Goal: Complete application form: Complete application form

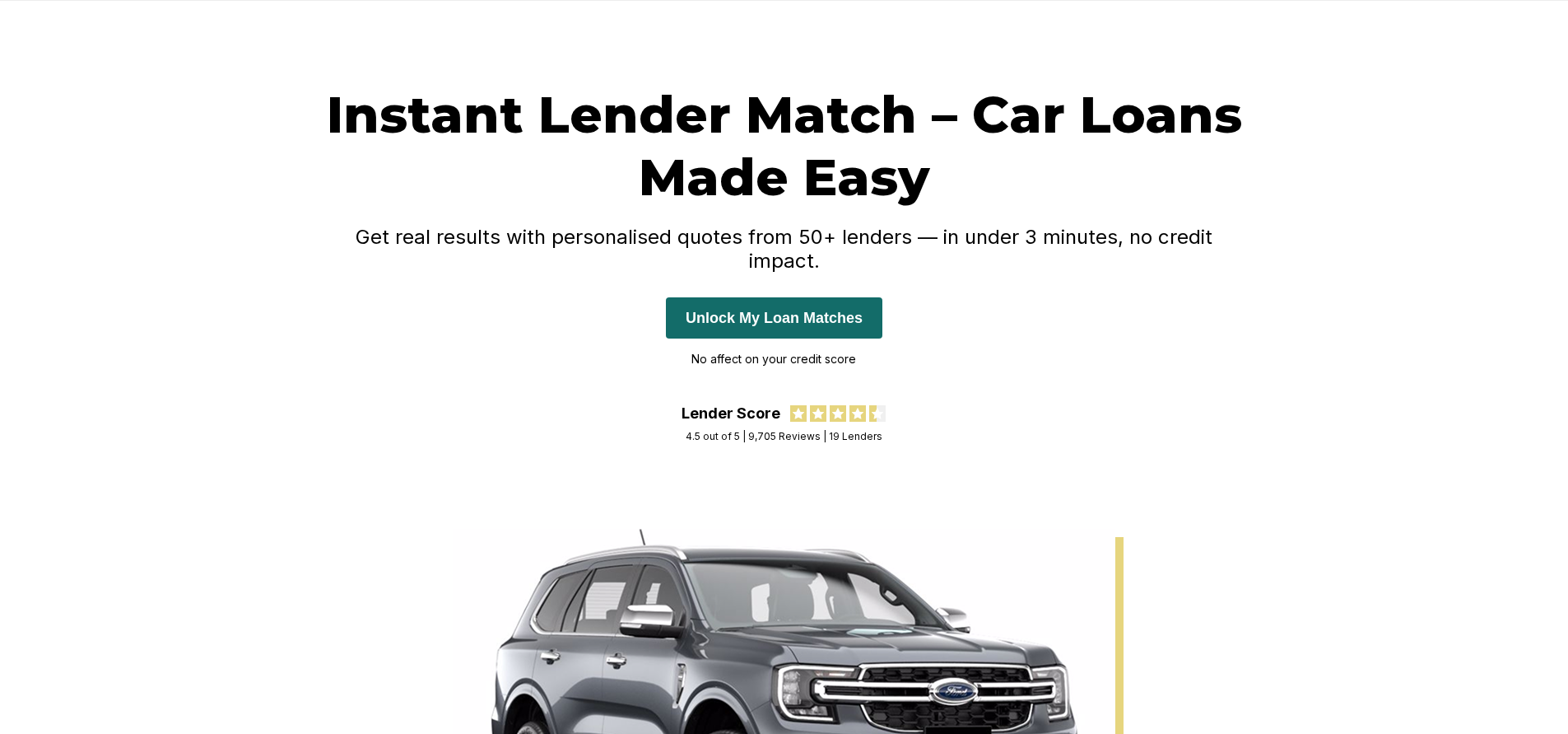
scroll to position [83, 0]
click at [728, 320] on button "Unlock My Loan Matches" at bounding box center [773, 317] width 216 height 41
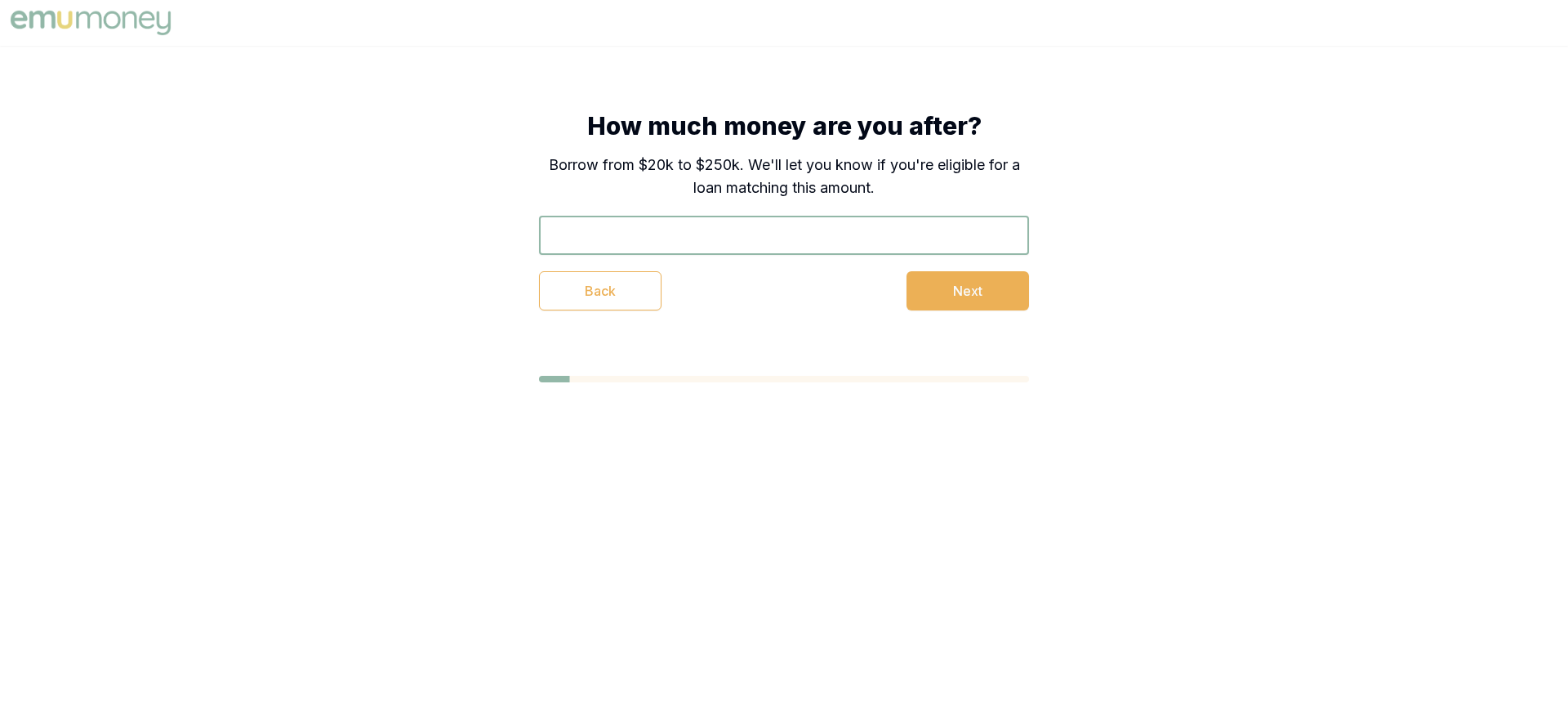
click at [667, 238] on input "text" at bounding box center [784, 235] width 490 height 39
type input "$42,000"
click at [969, 300] on button "Next" at bounding box center [967, 291] width 122 height 39
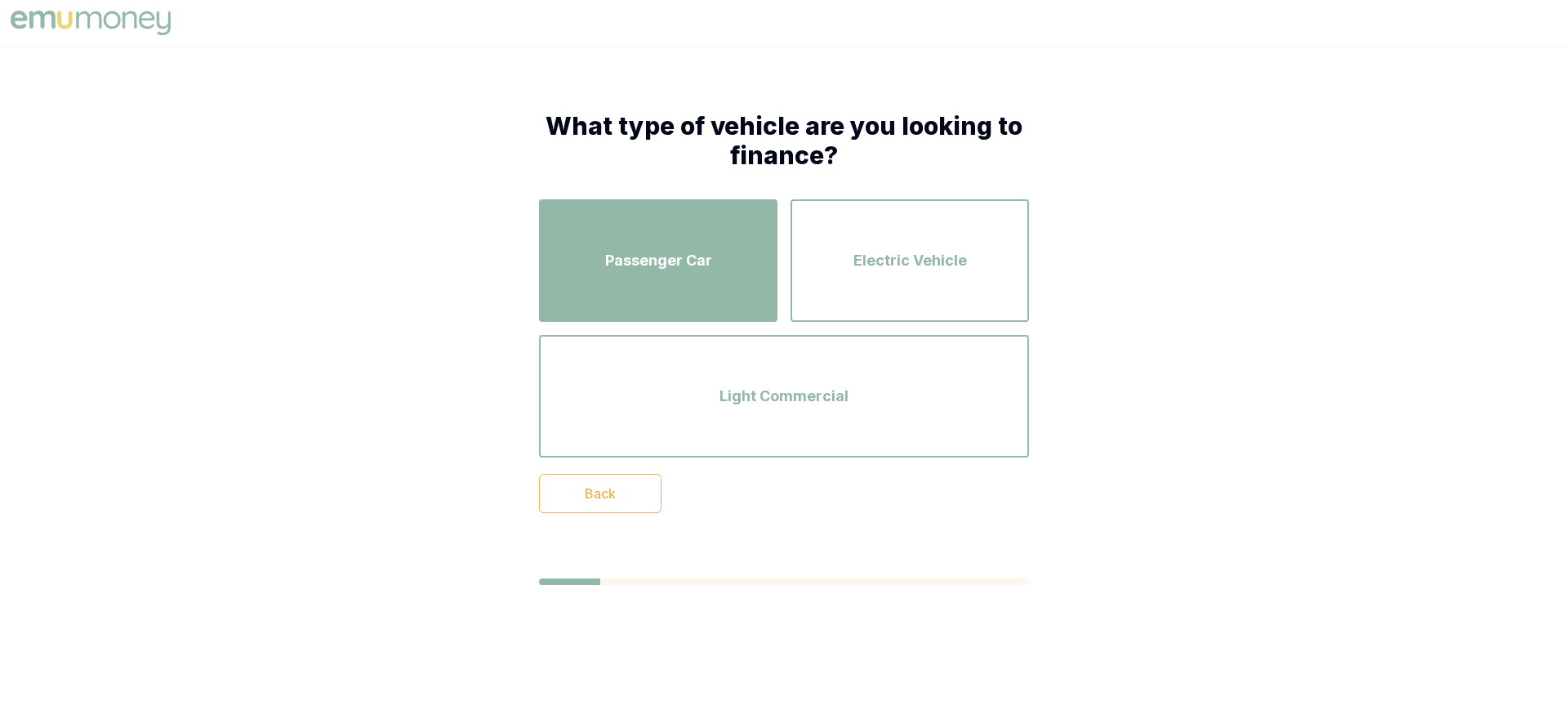
click at [671, 251] on span "Passenger Car" at bounding box center [658, 261] width 107 height 23
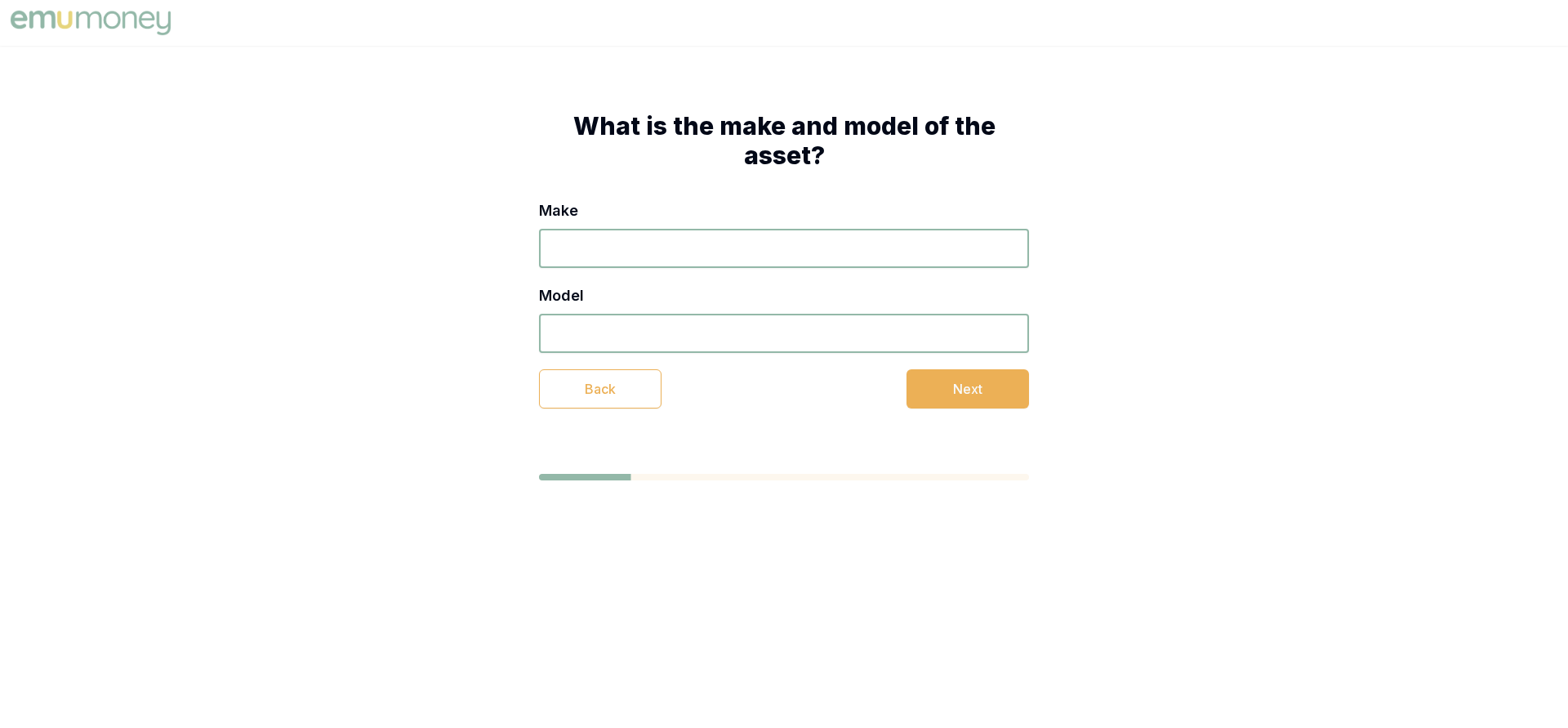
click at [628, 244] on input "Make" at bounding box center [784, 249] width 490 height 39
type input "ford"
click at [629, 334] on input "Model" at bounding box center [784, 333] width 490 height 39
type input "mustang gt"
click at [962, 396] on button "Next" at bounding box center [967, 389] width 122 height 39
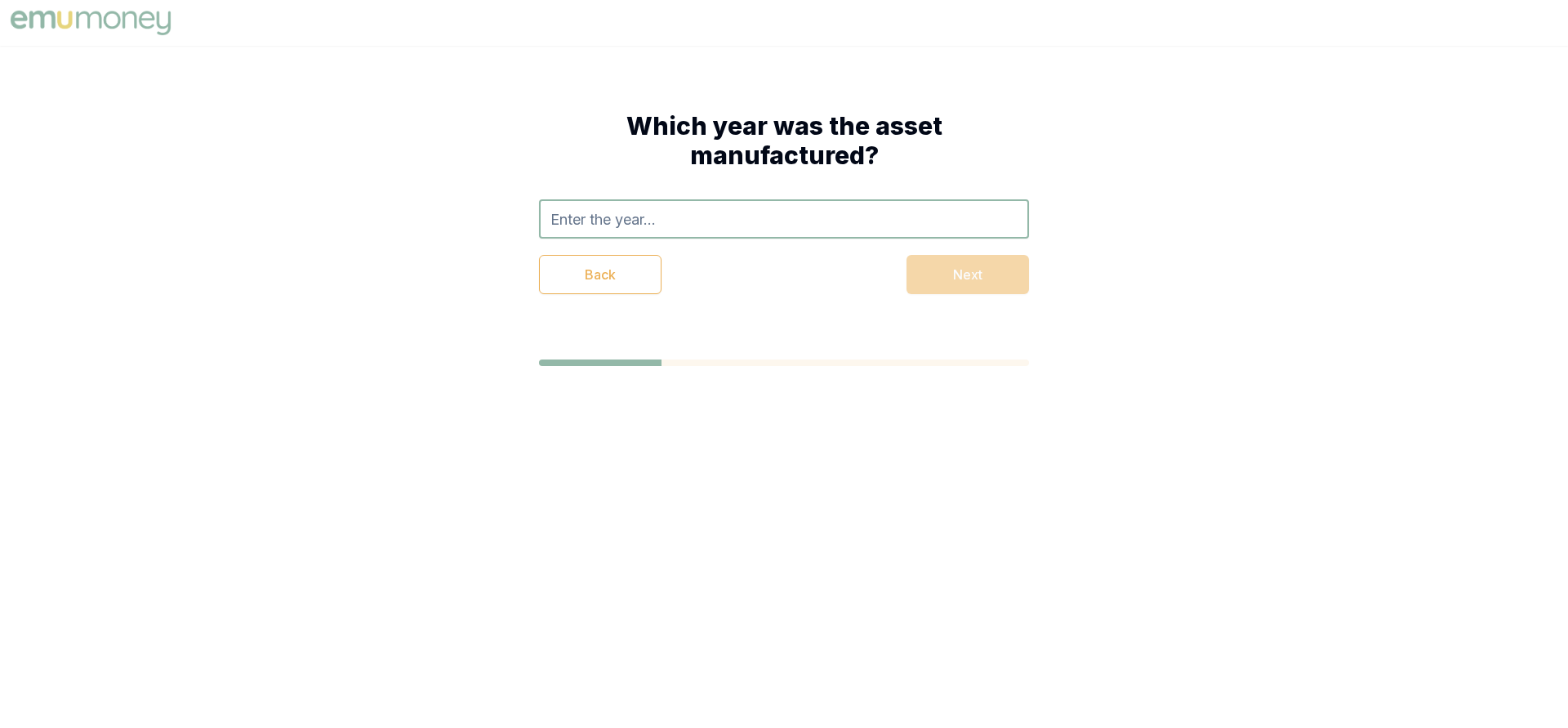
click at [629, 221] on input "text" at bounding box center [784, 219] width 490 height 39
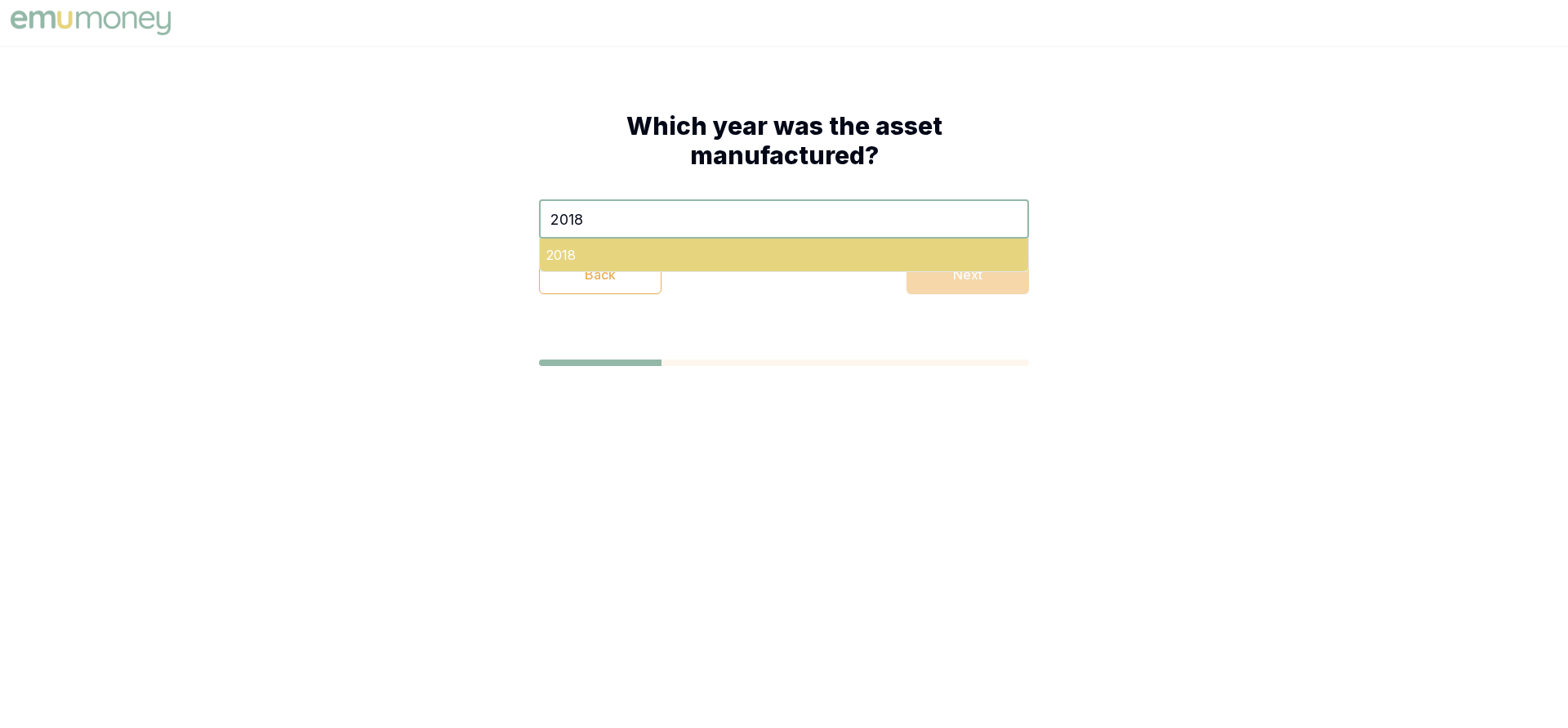
type input "2018"
click at [568, 254] on div "2018" at bounding box center [784, 255] width 489 height 32
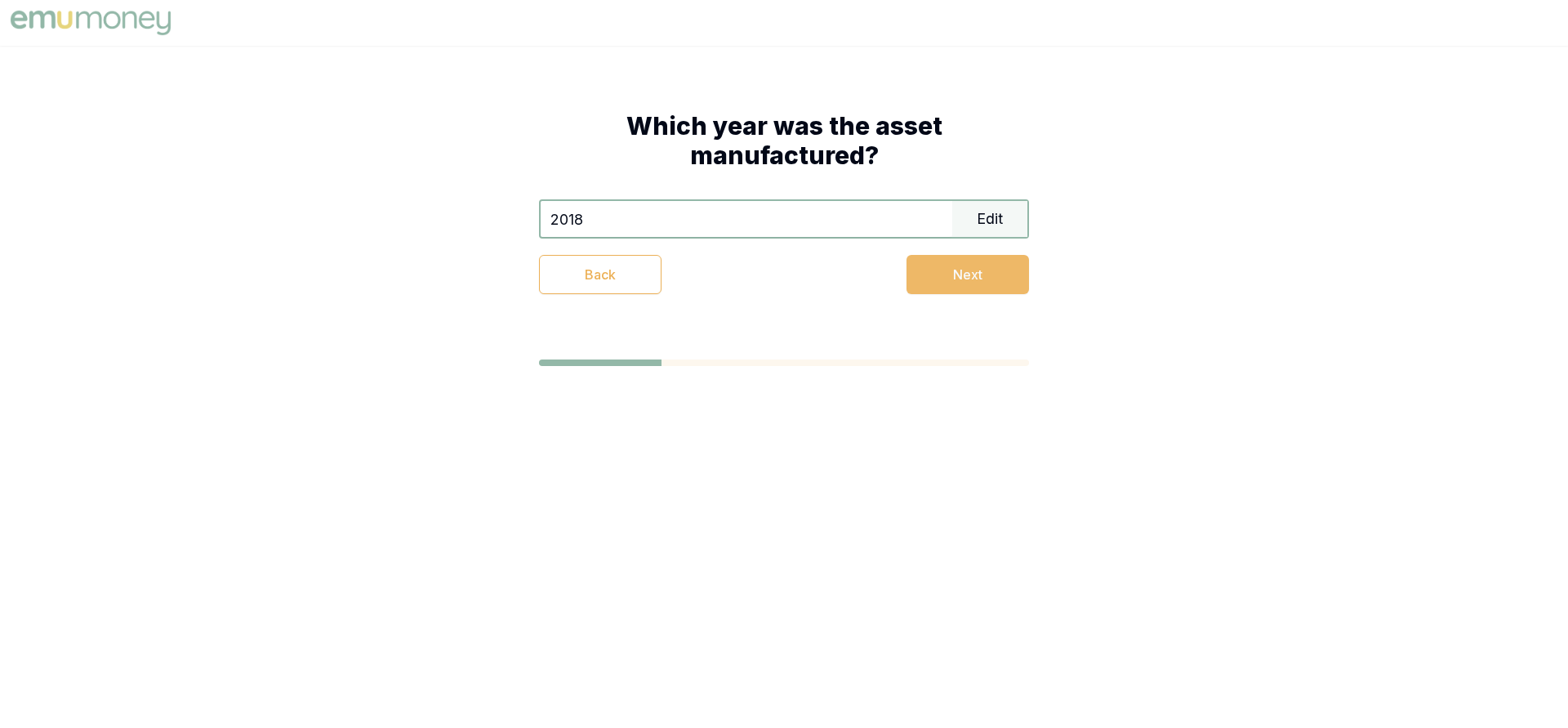
click at [952, 289] on button "Next" at bounding box center [967, 274] width 122 height 39
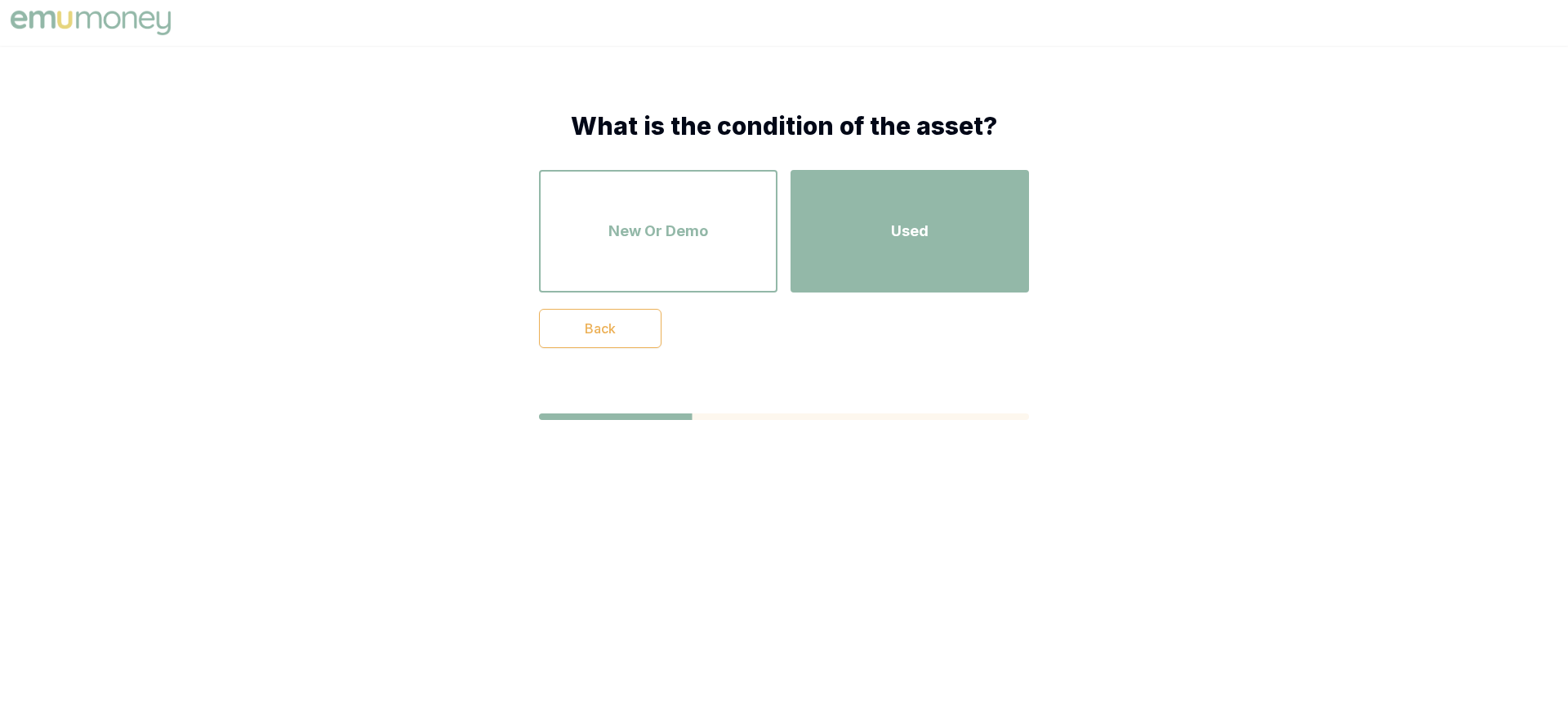
click at [902, 228] on span "Used" at bounding box center [910, 231] width 38 height 23
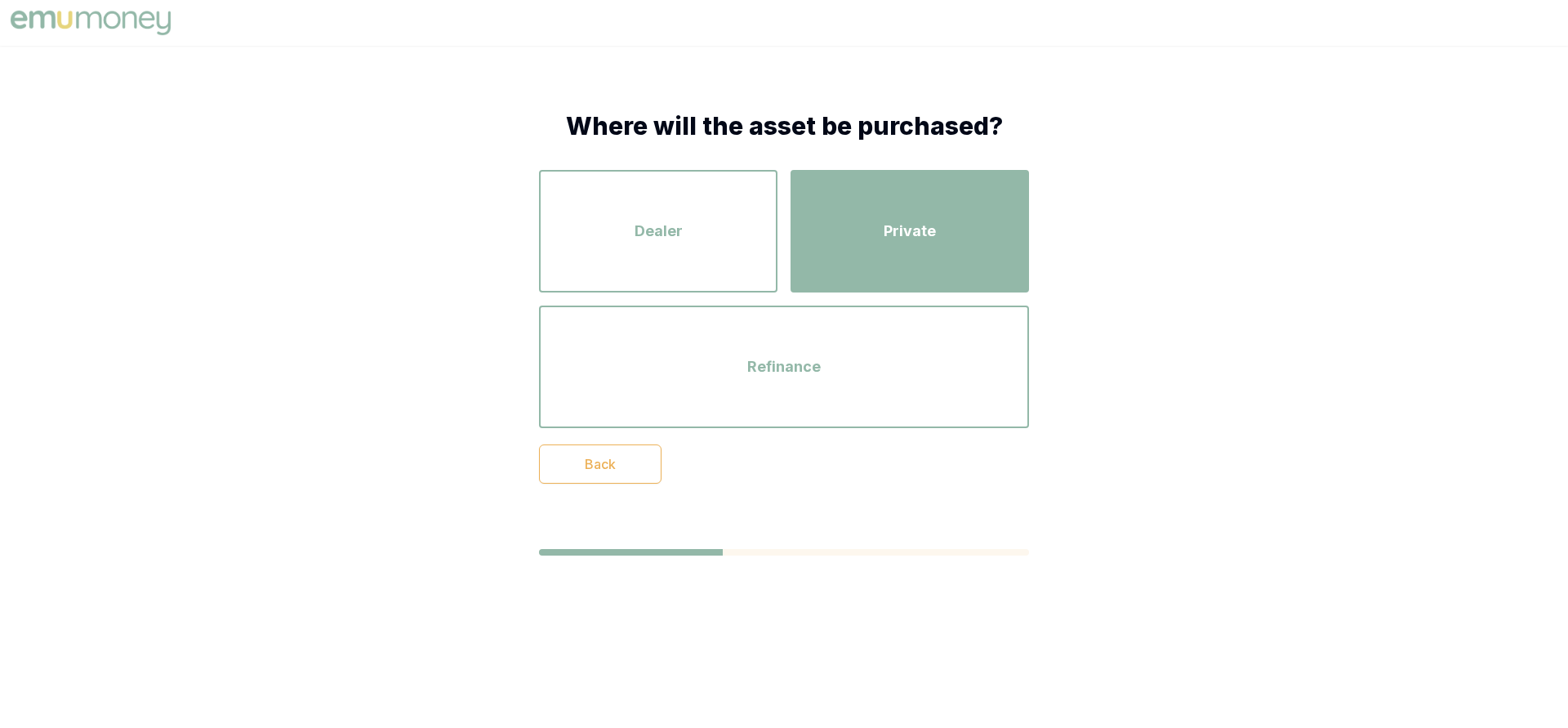
click at [939, 256] on div "Private" at bounding box center [910, 231] width 209 height 93
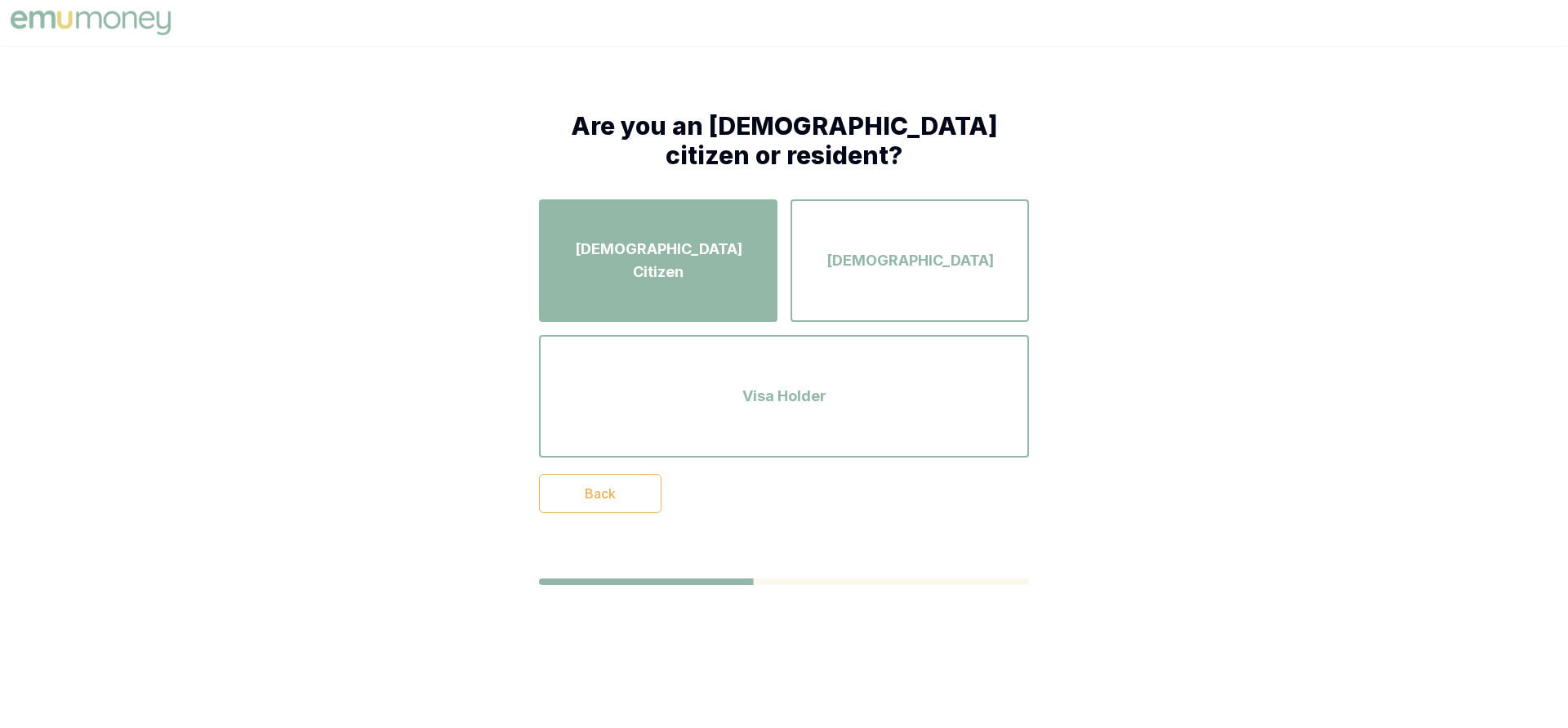
click at [660, 265] on span "Australian Citizen" at bounding box center [658, 261] width 209 height 46
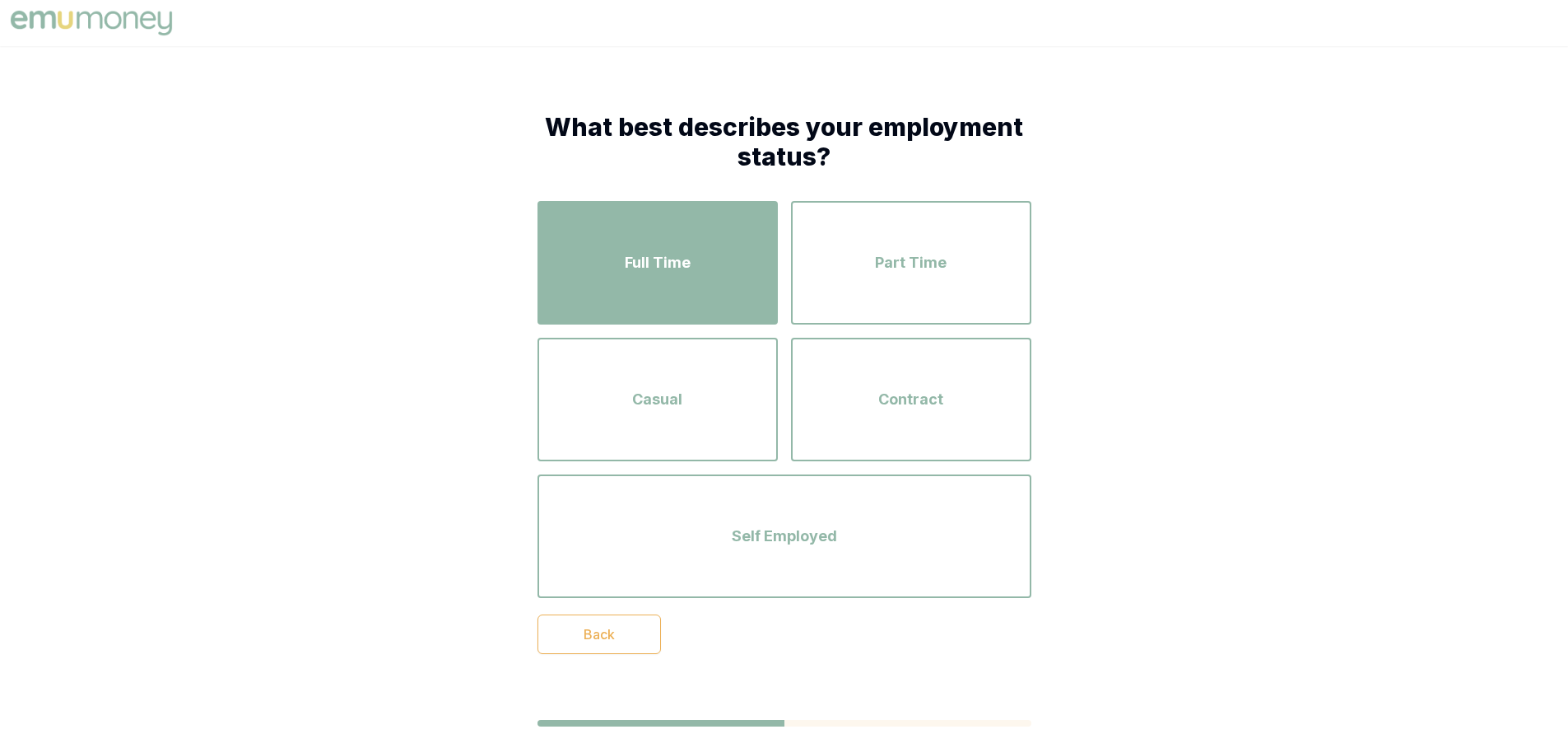
click at [663, 264] on span "Full Time" at bounding box center [658, 263] width 65 height 23
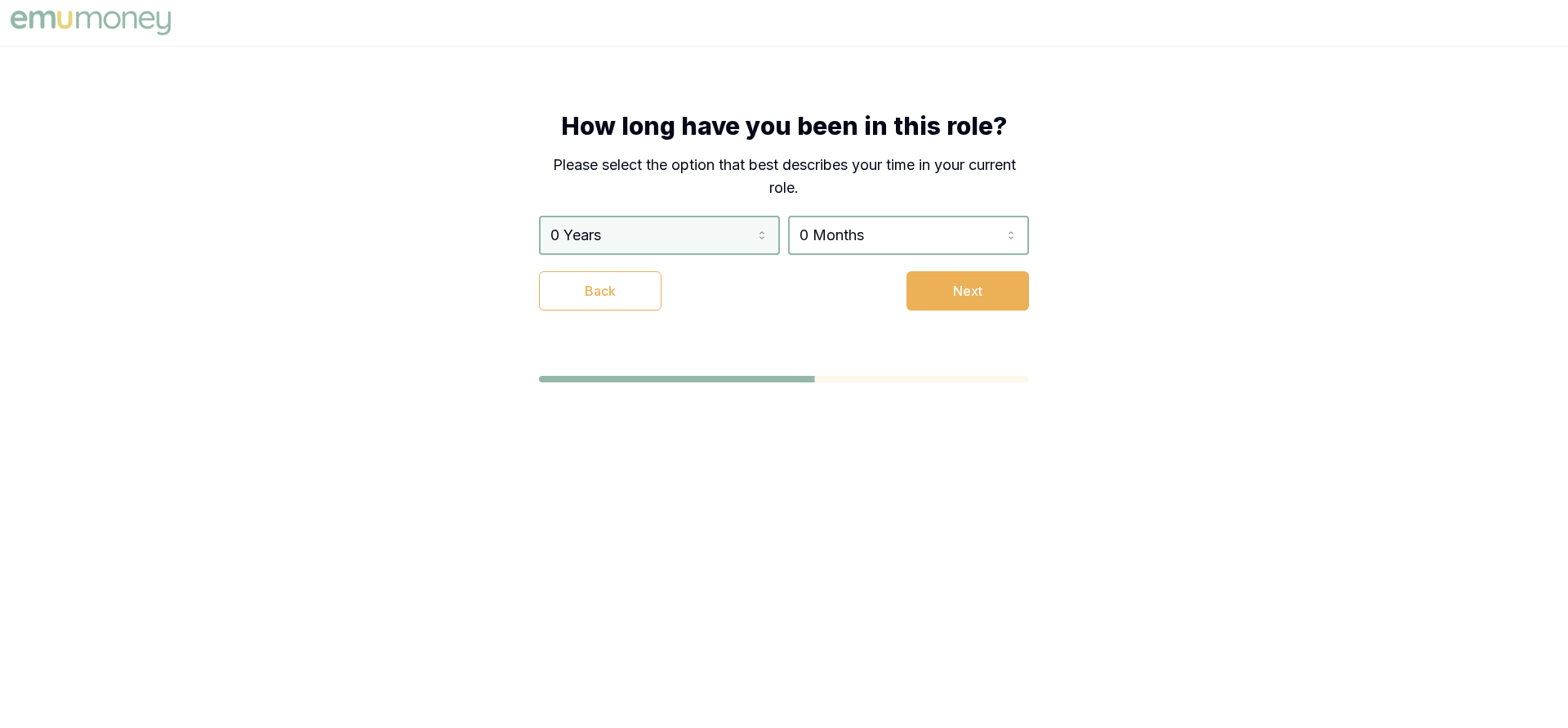
click at [642, 238] on html "How long have you been in this role? Please select the option that best describ…" at bounding box center [784, 364] width 1568 height 728
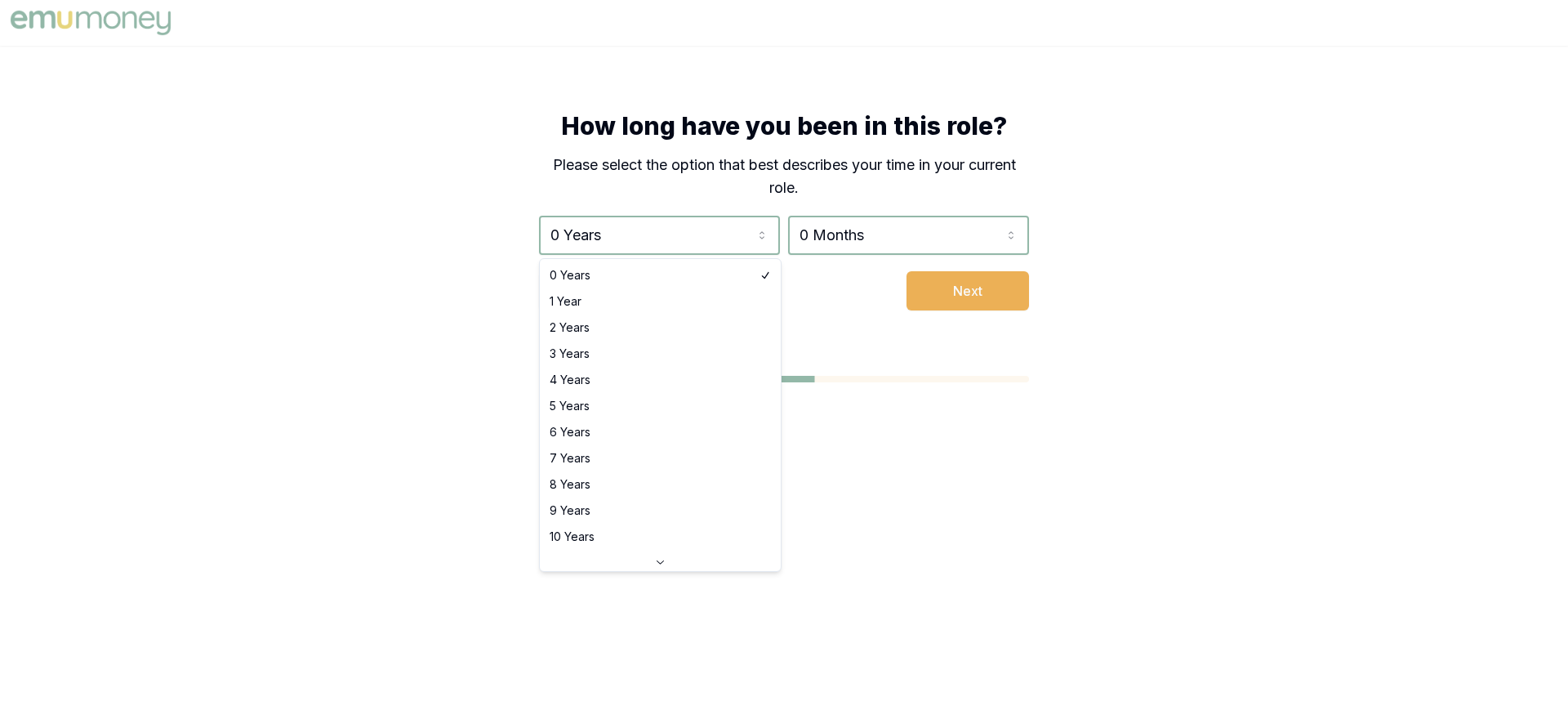
select select "2"
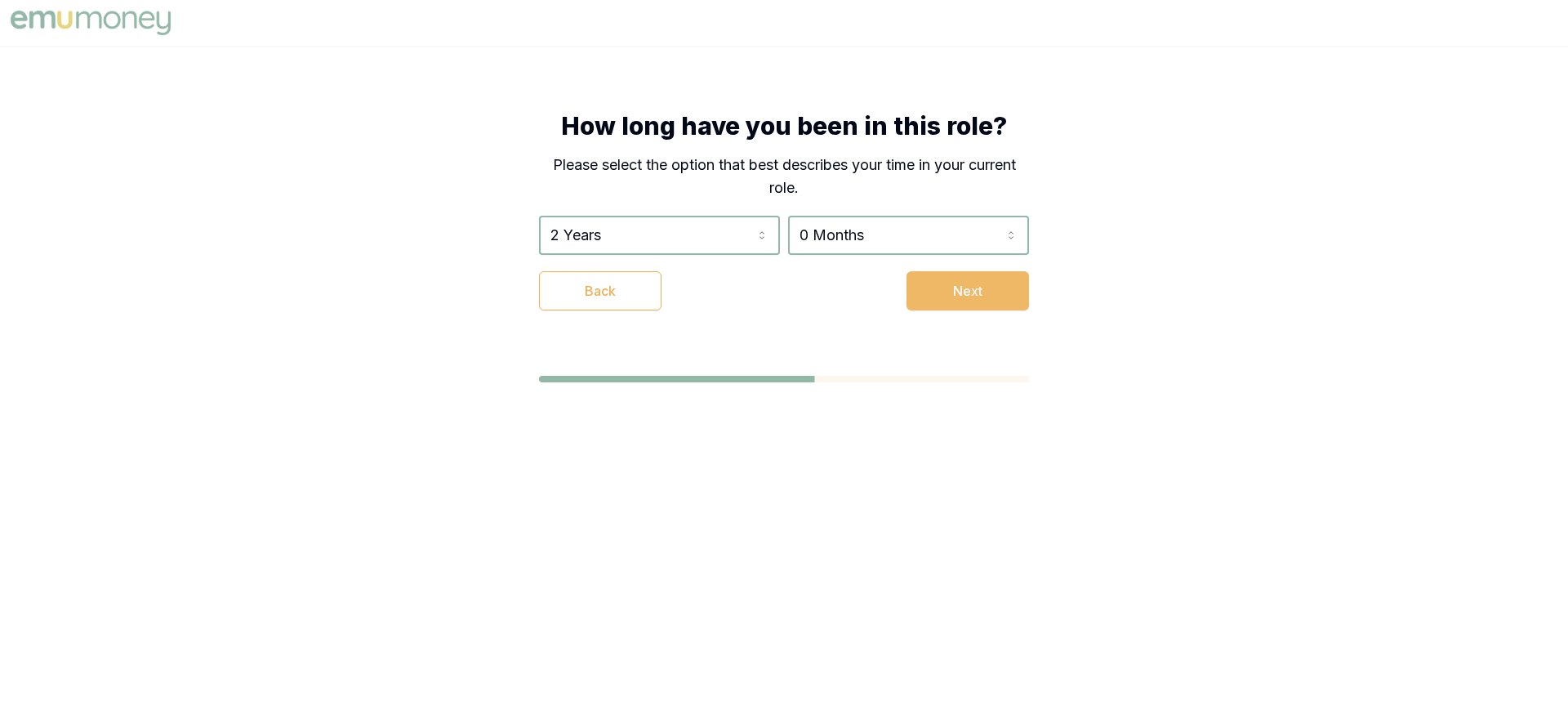
click at [959, 296] on button "Next" at bounding box center [967, 291] width 122 height 39
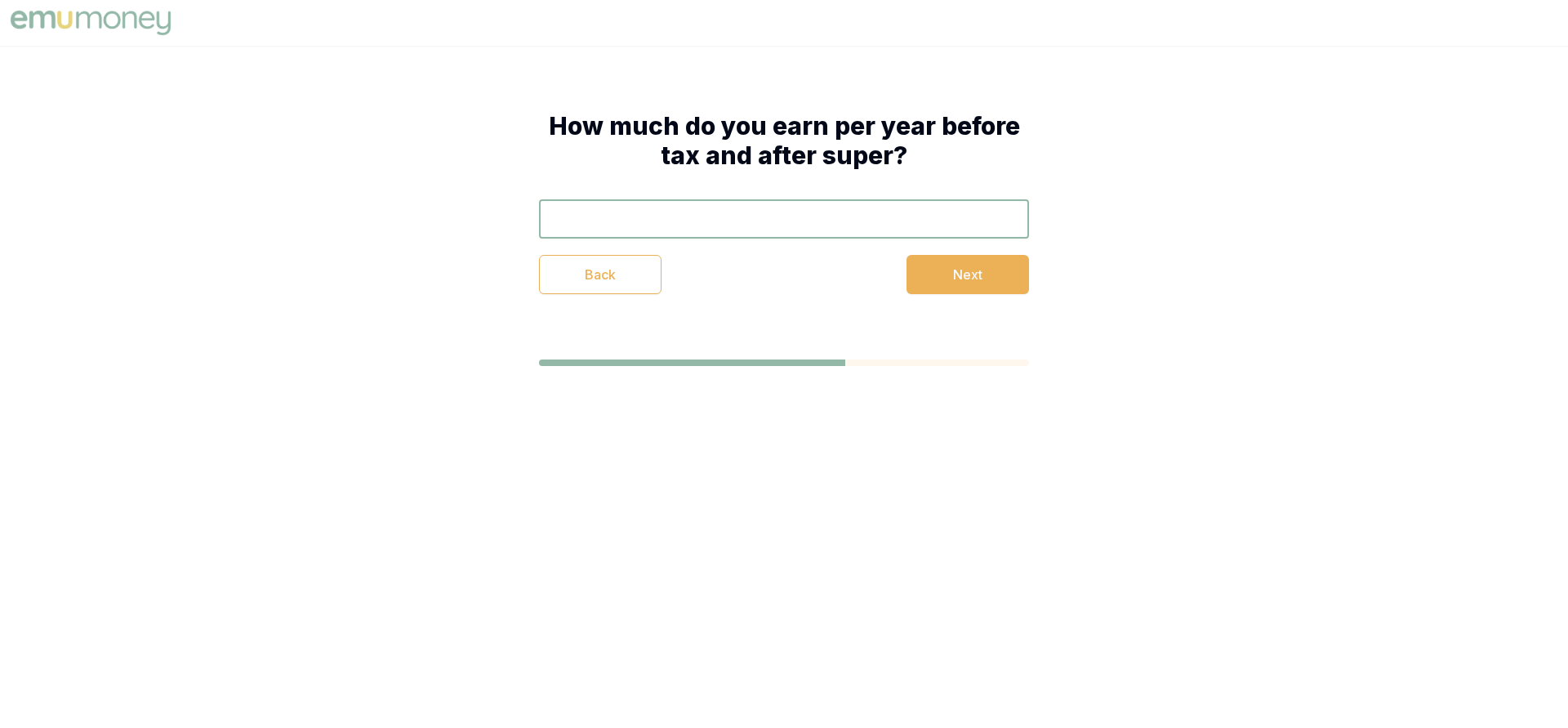
click at [563, 220] on input "text" at bounding box center [784, 219] width 490 height 39
type input "$120,000"
click at [970, 279] on button "Next" at bounding box center [967, 274] width 122 height 39
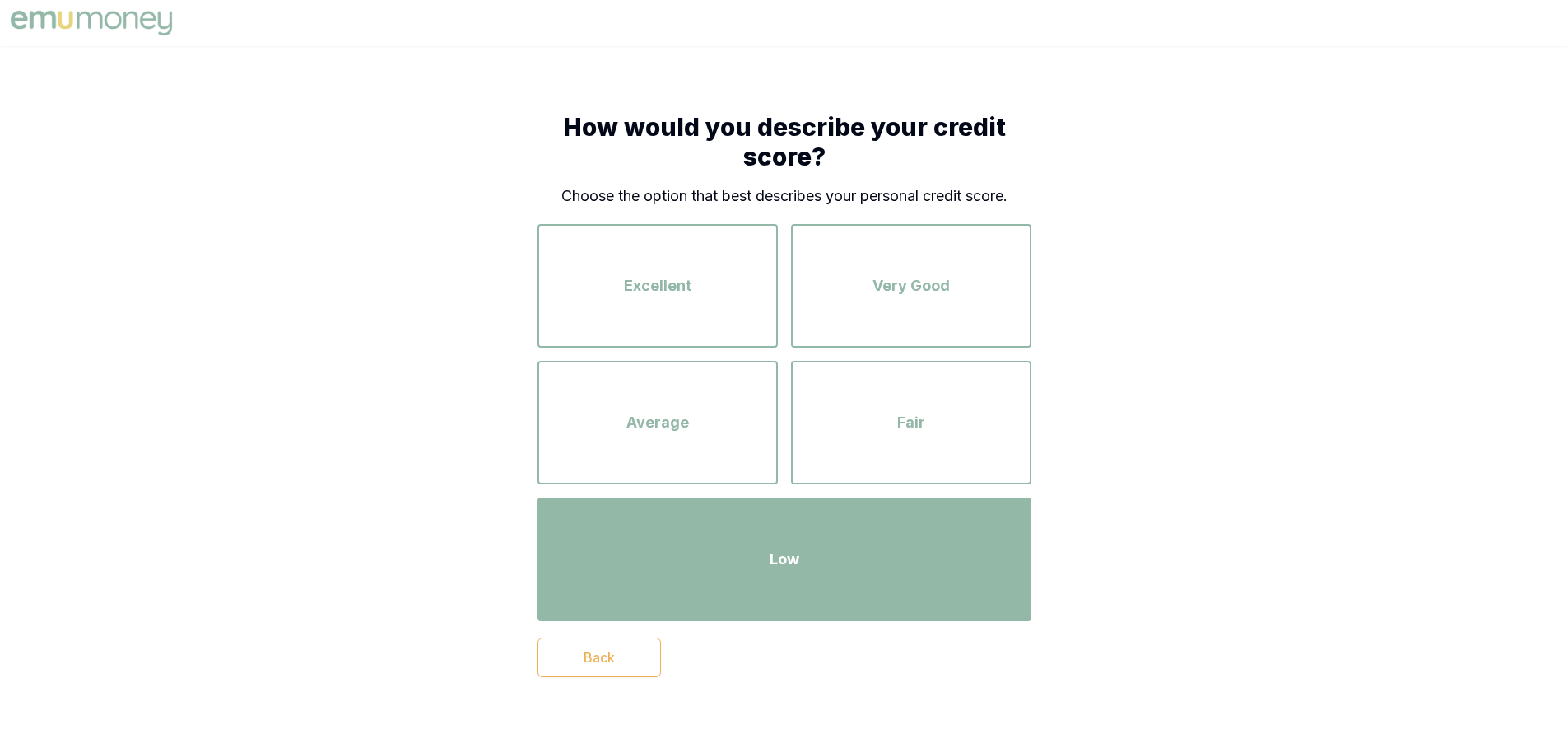
click at [710, 559] on div "Low" at bounding box center [784, 559] width 464 height 94
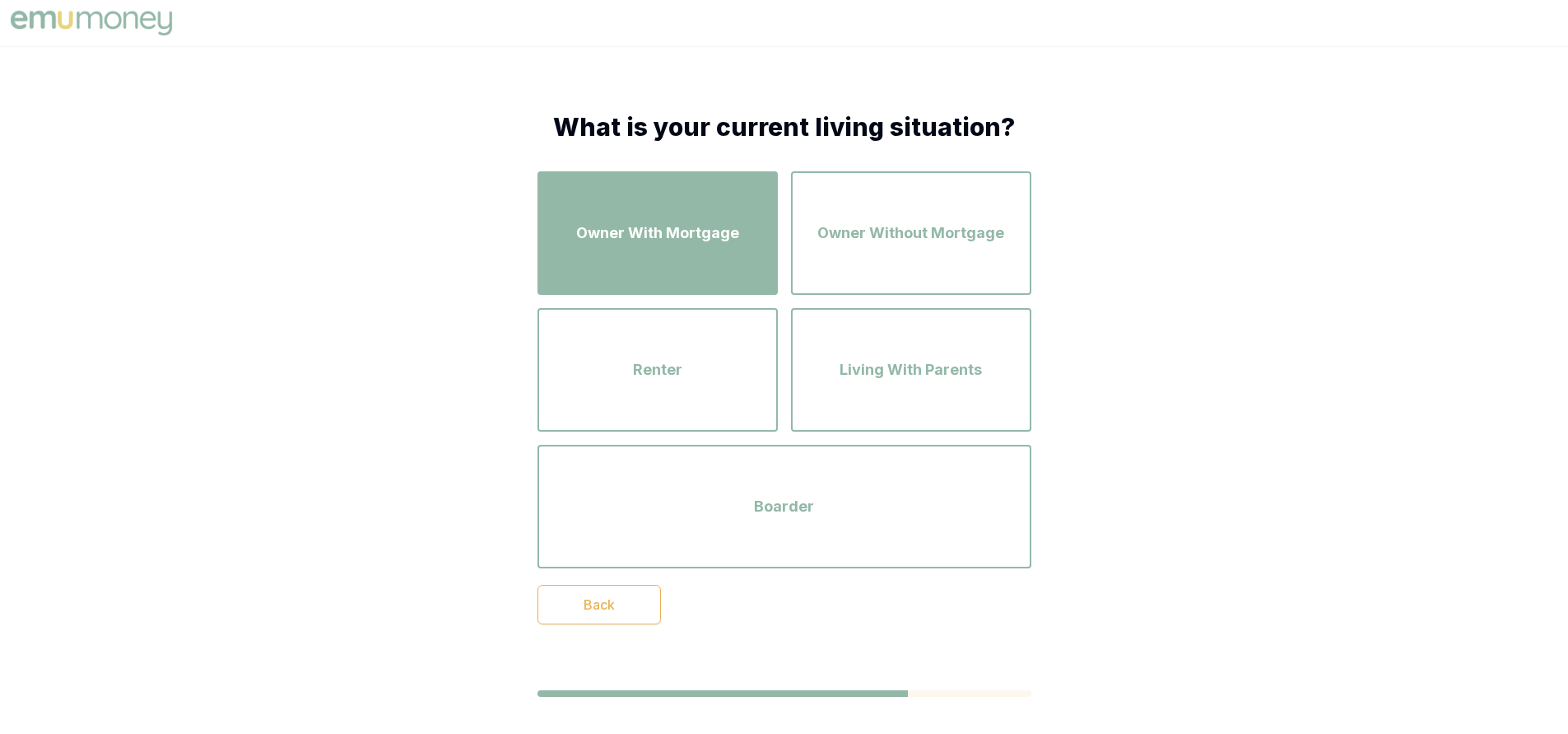
click at [707, 241] on span "Owner With Mortgage" at bounding box center [657, 233] width 163 height 23
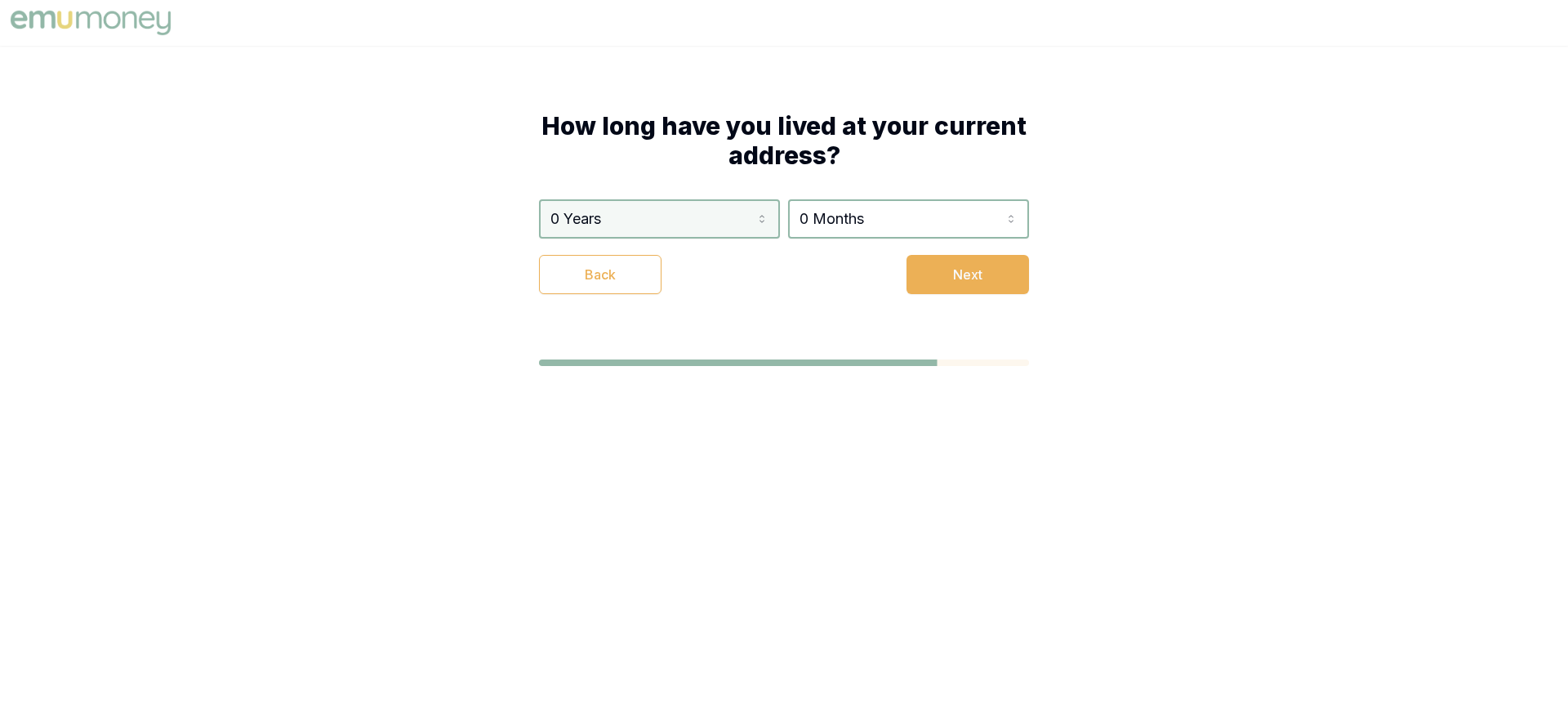
click at [657, 226] on html "How long have you lived at your current address? 0 Years 0 Years 1 Year 2 Years…" at bounding box center [784, 364] width 1568 height 728
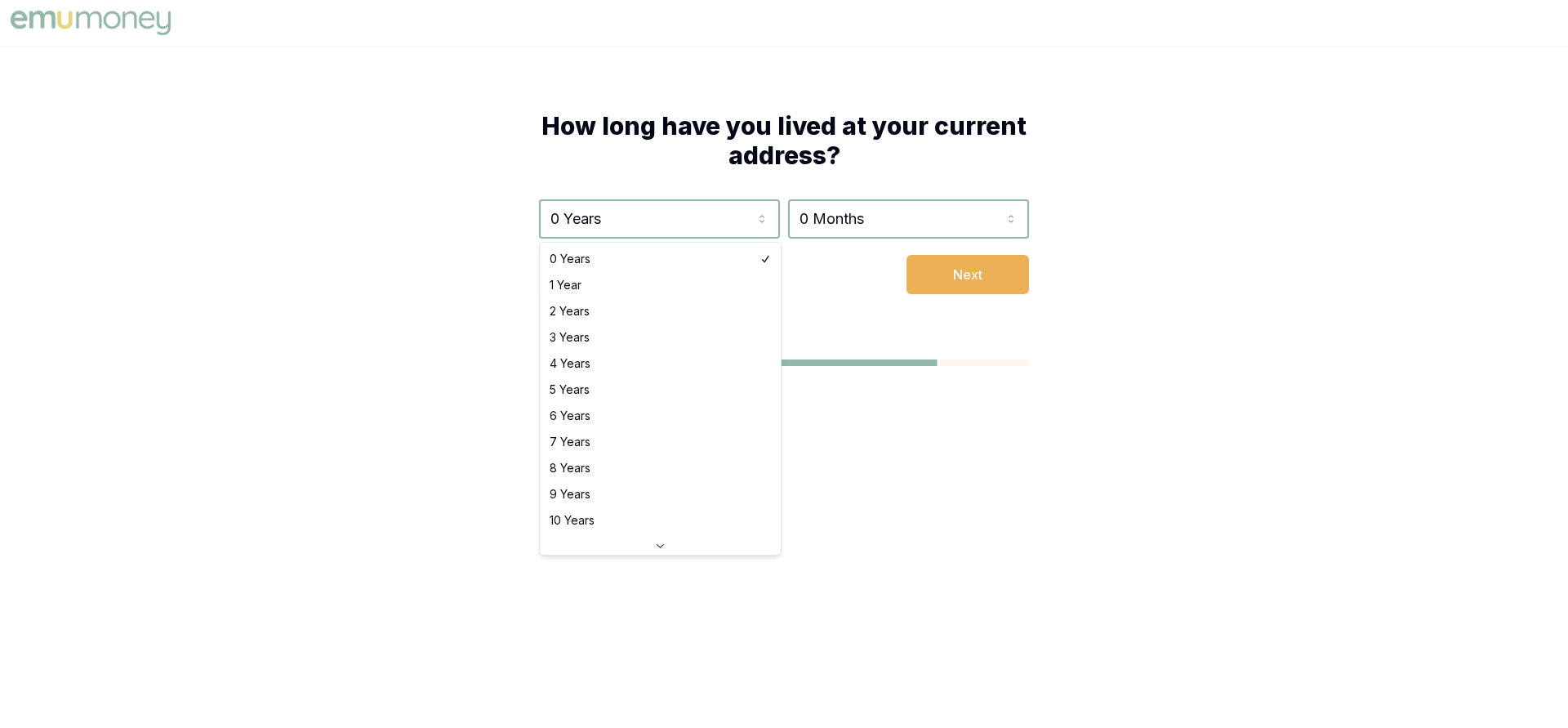
select select "8"
drag, startPoint x: 1077, startPoint y: 122, endPoint x: 732, endPoint y: 168, distance: 348.1
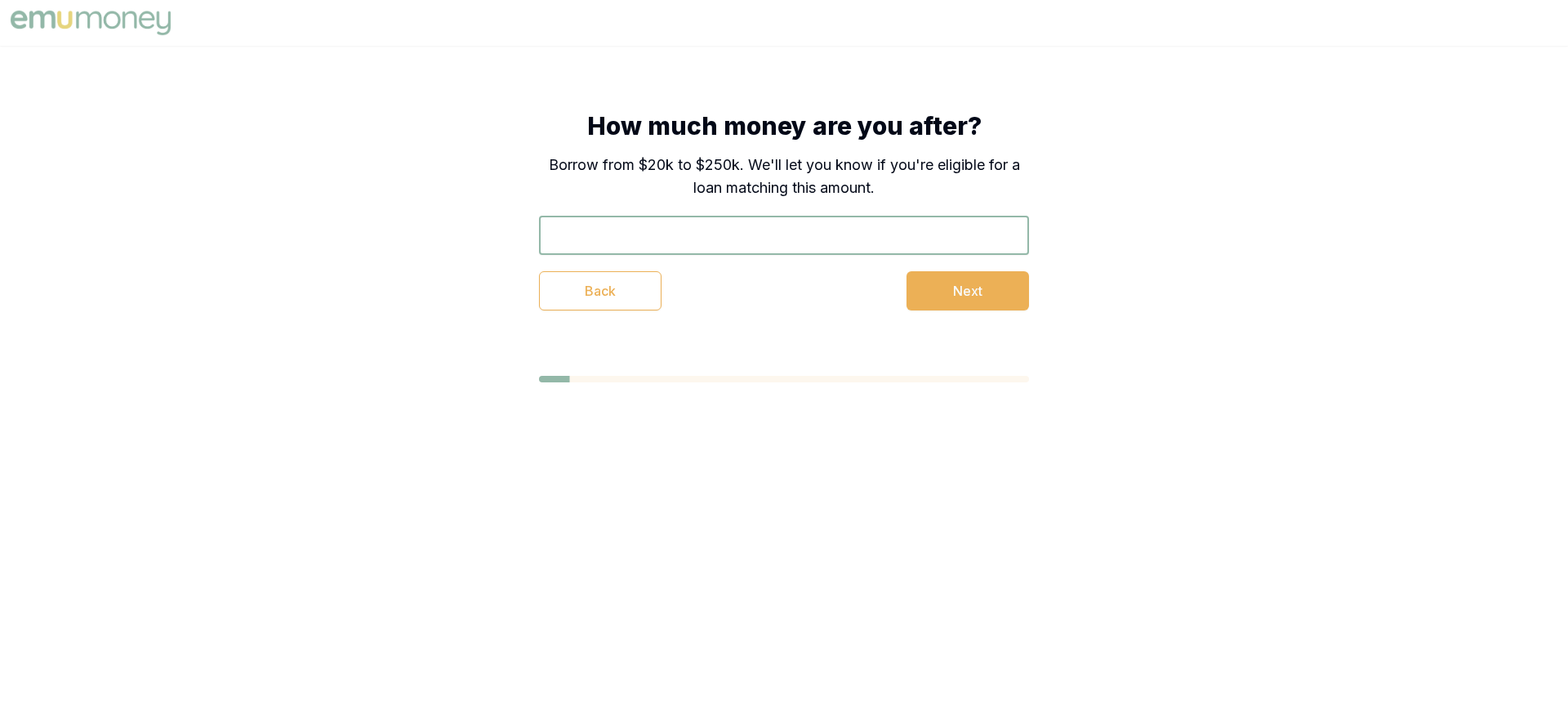
drag, startPoint x: 0, startPoint y: 0, endPoint x: 1242, endPoint y: 462, distance: 1325.1
click at [1243, 462] on body "How much money are you after? Borrow from $20k to $250k. We'll let you know if …" at bounding box center [784, 364] width 1568 height 728
click at [653, 244] on input "text" at bounding box center [784, 235] width 490 height 39
type input "$120,000"
click at [992, 297] on button "Next" at bounding box center [967, 291] width 122 height 39
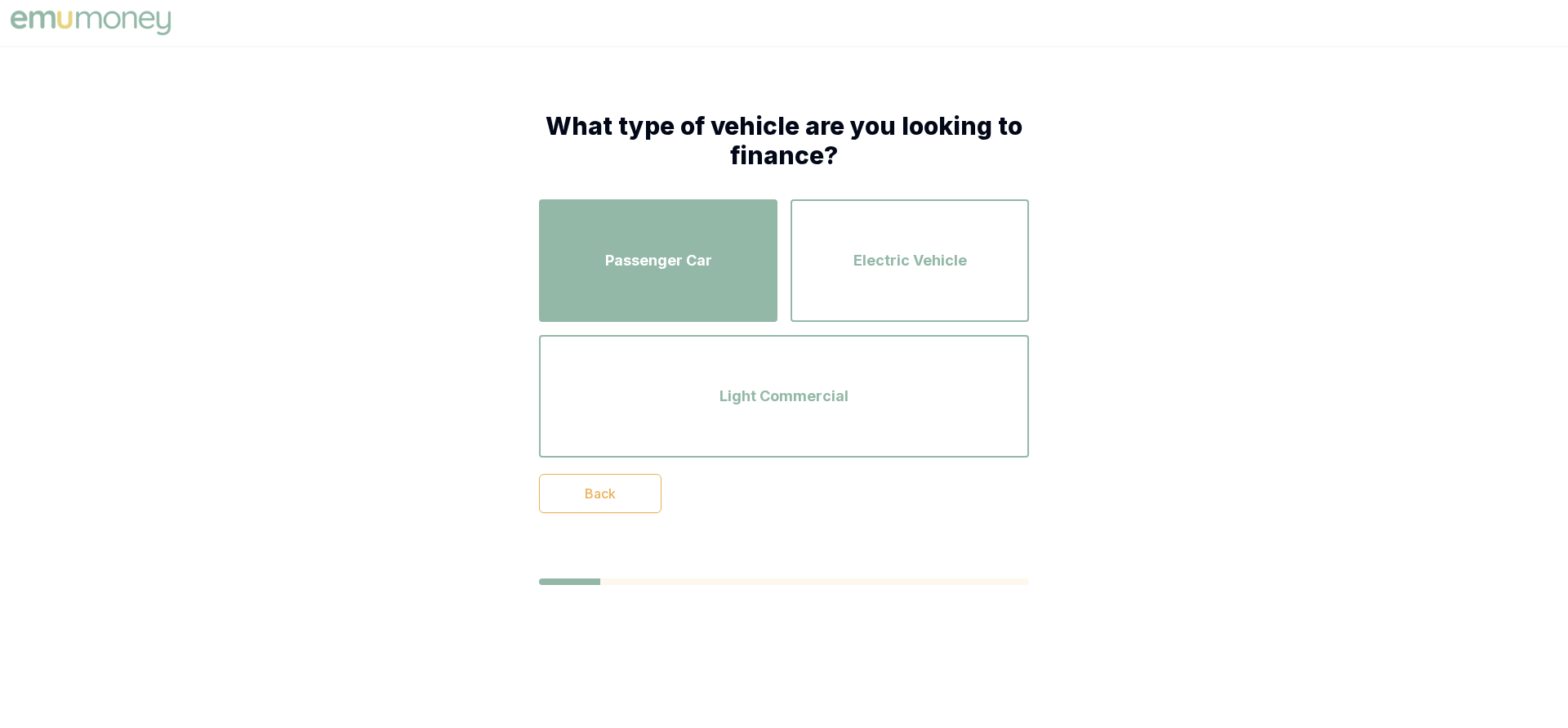
click at [660, 267] on span "Passenger Car" at bounding box center [658, 261] width 107 height 23
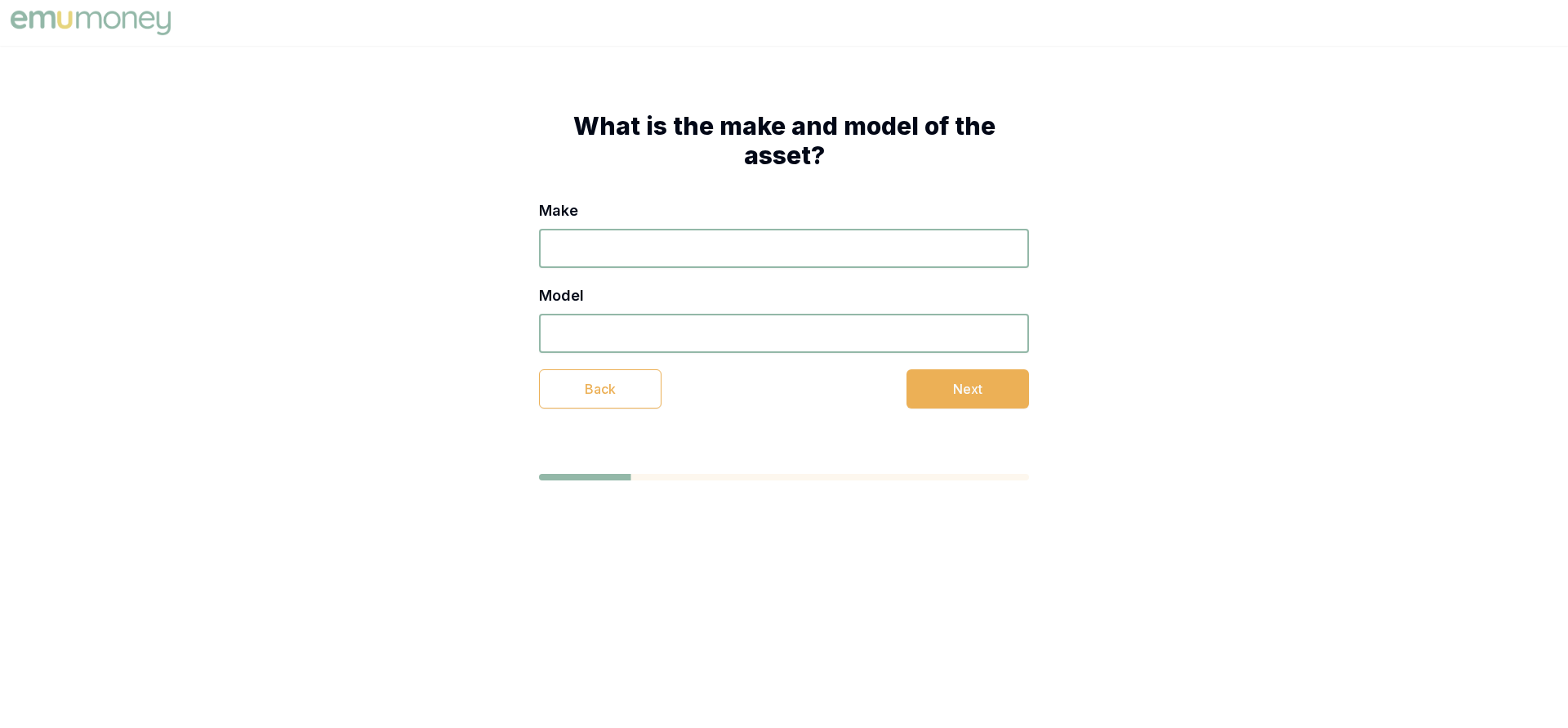
click at [623, 251] on input "Make" at bounding box center [784, 249] width 490 height 39
type input "ford"
click at [613, 328] on input "Model" at bounding box center [784, 333] width 490 height 39
type input "mustang gt"
click at [953, 382] on button "Next" at bounding box center [967, 389] width 122 height 39
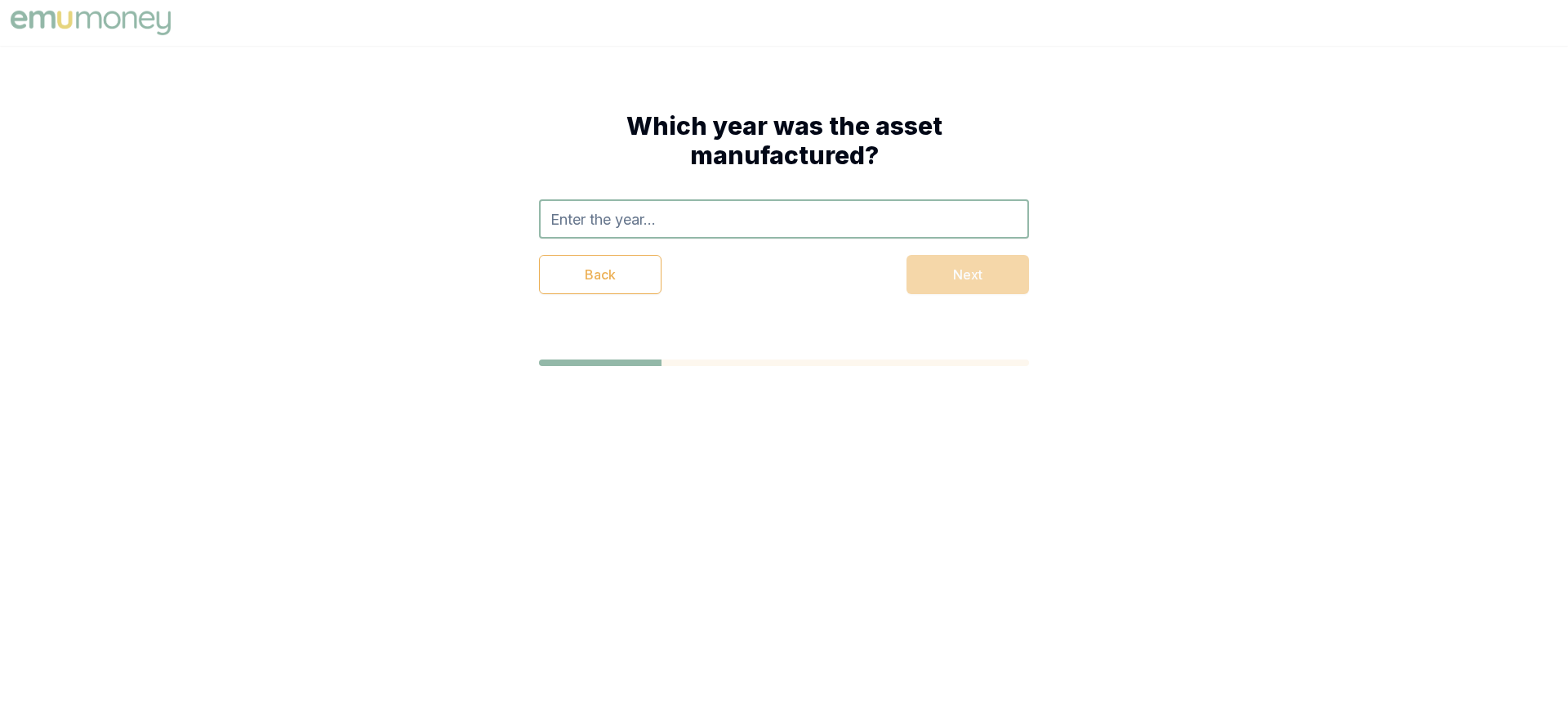
click at [647, 214] on input "text" at bounding box center [784, 219] width 490 height 39
click at [828, 314] on div "Which year was the asset manufactured? Back Next" at bounding box center [784, 203] width 621 height 314
click at [586, 223] on input "text" at bounding box center [784, 219] width 490 height 39
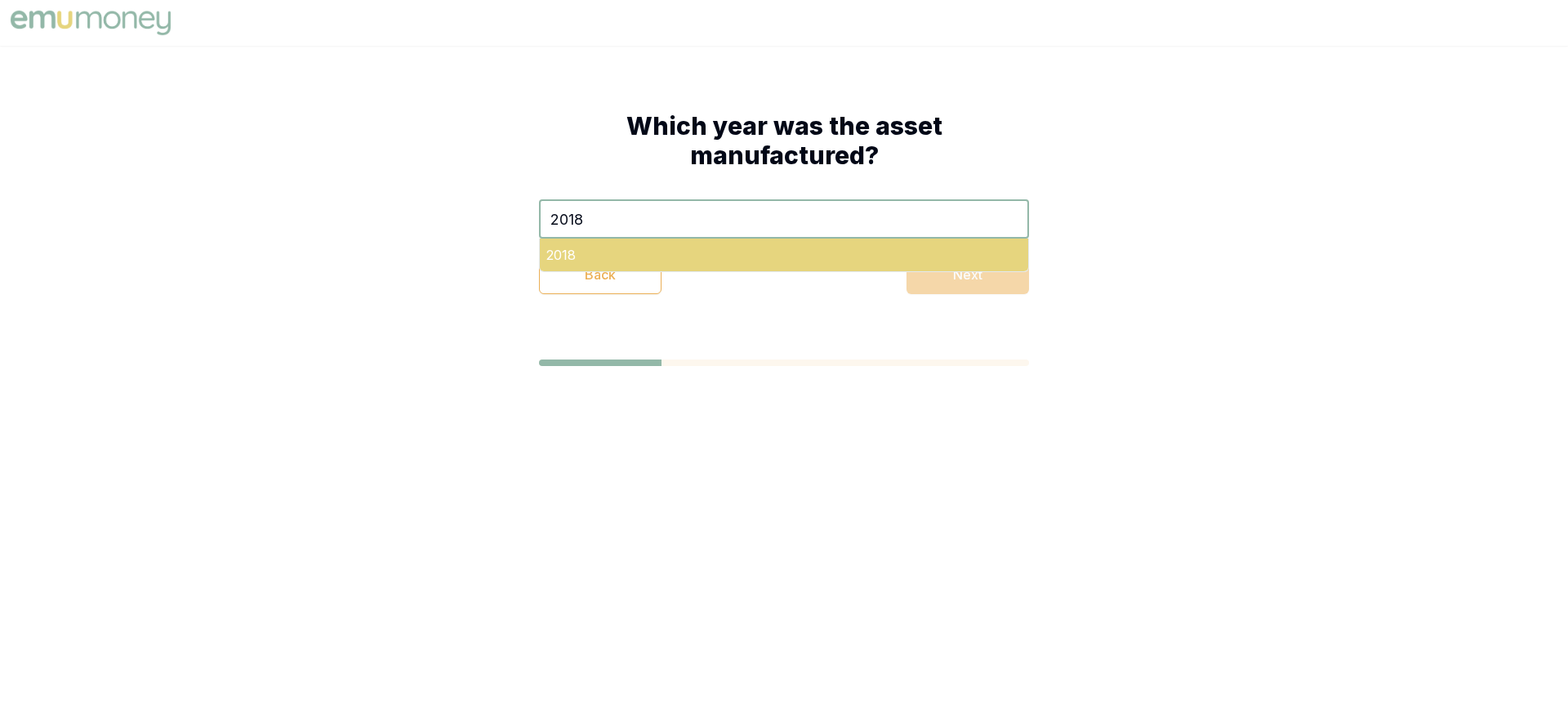
type input "2018"
click at [565, 255] on div "2018" at bounding box center [784, 255] width 489 height 32
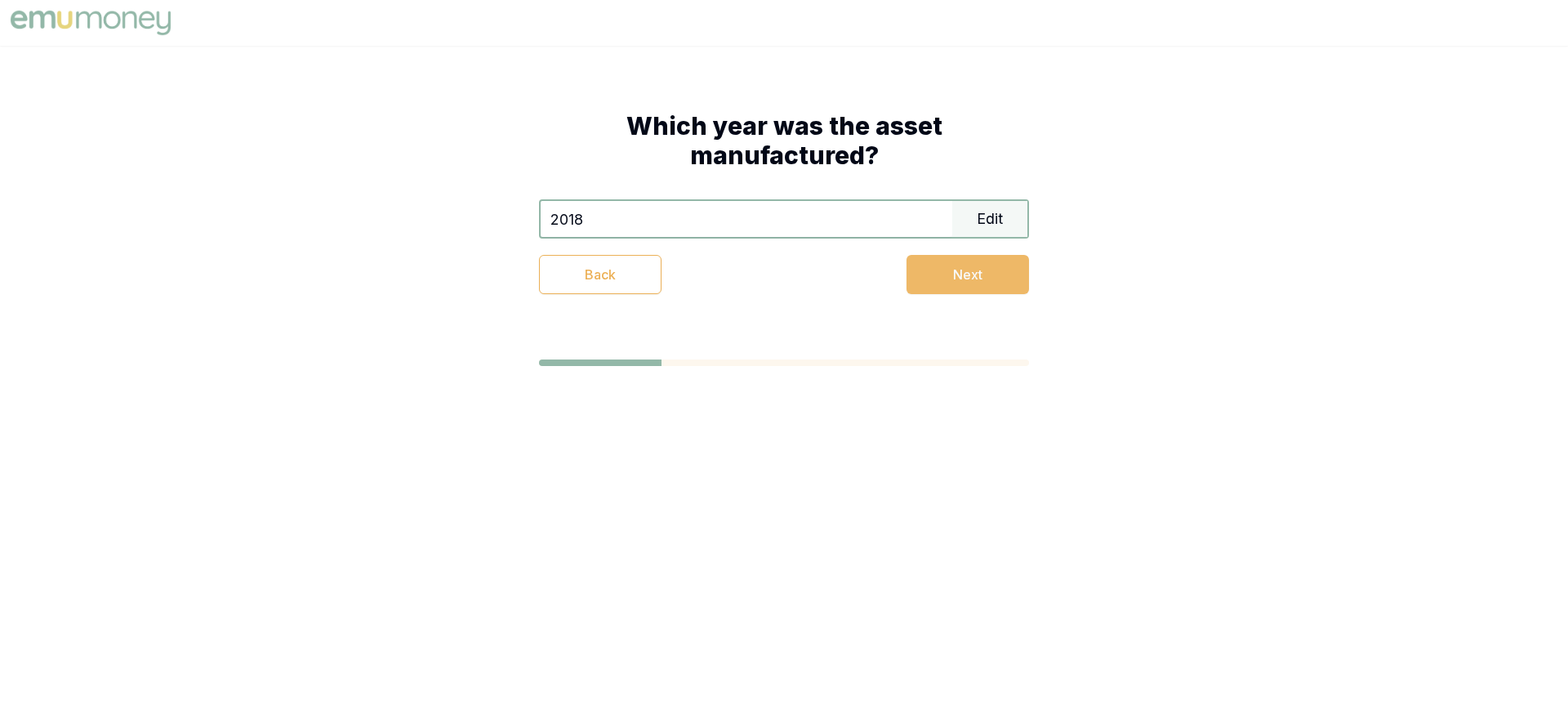
click at [962, 278] on button "Next" at bounding box center [967, 274] width 122 height 39
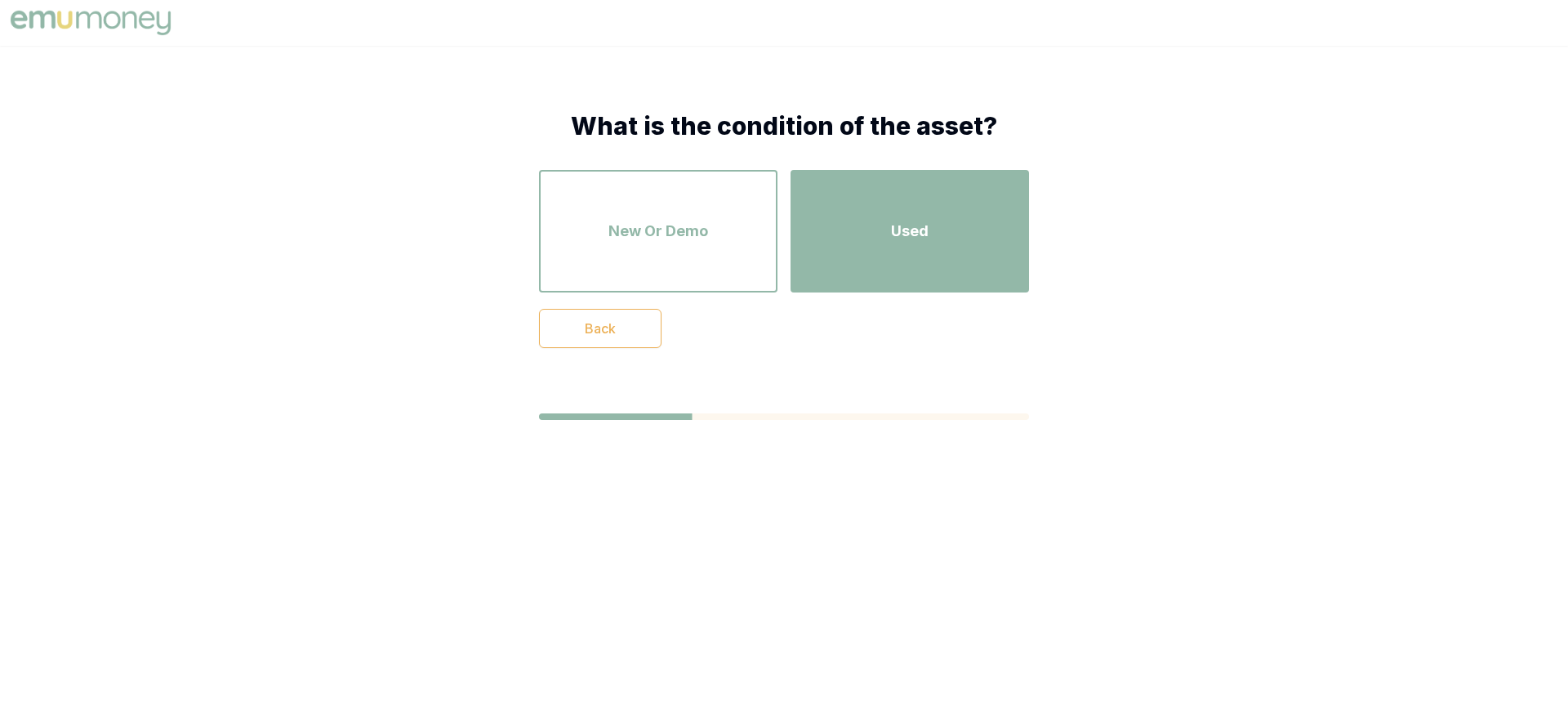
click at [886, 230] on div "Used" at bounding box center [910, 231] width 209 height 93
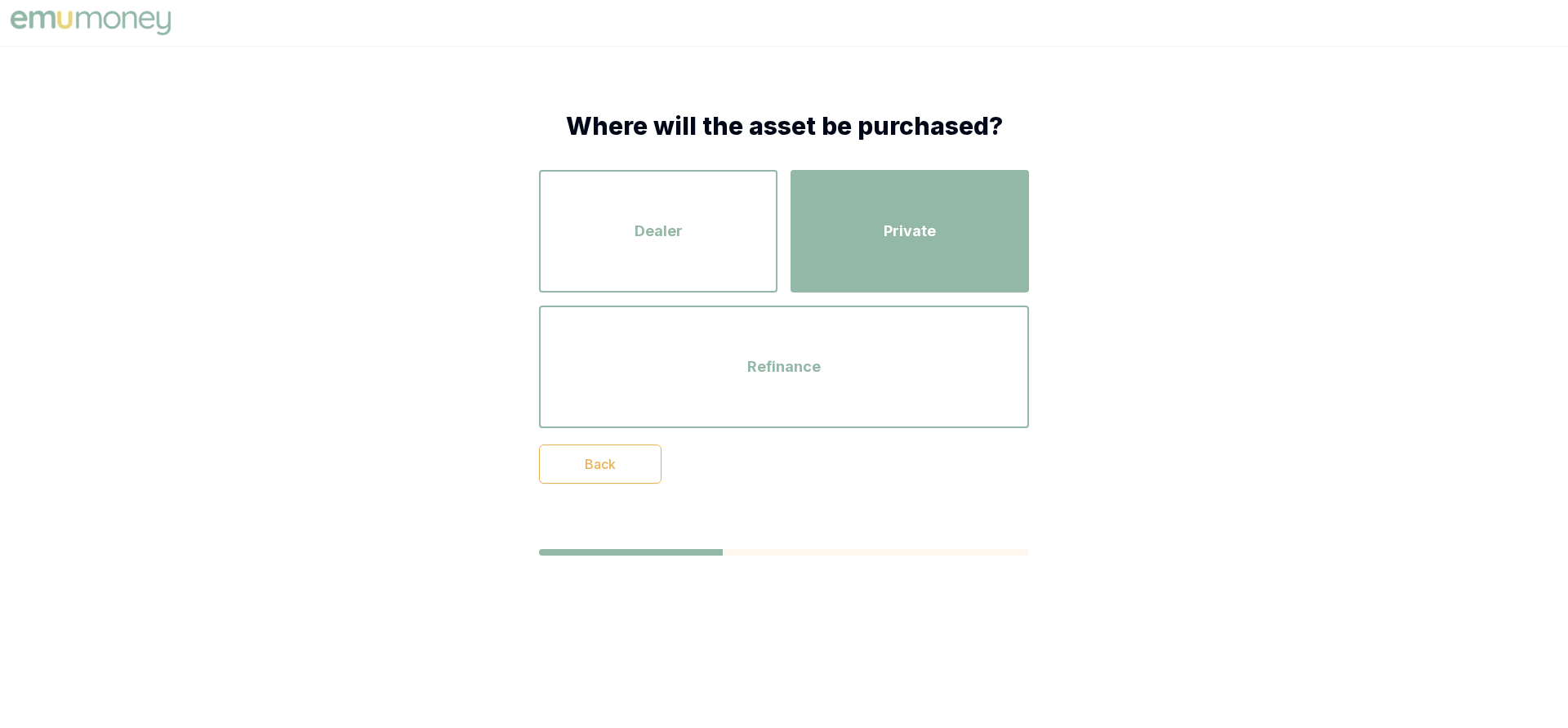
click at [875, 249] on div "Private" at bounding box center [910, 231] width 209 height 93
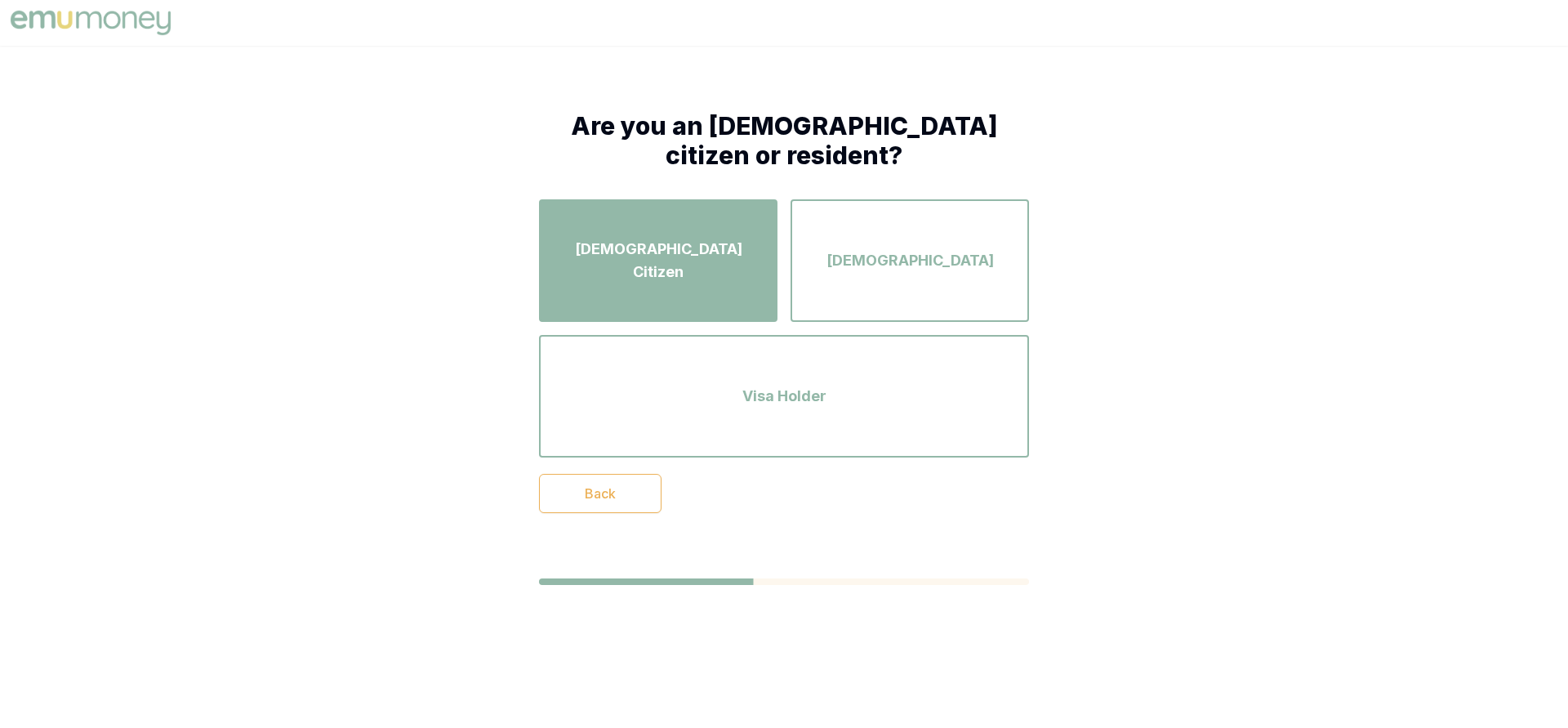
click at [685, 270] on span "Australian Citizen" at bounding box center [658, 261] width 209 height 46
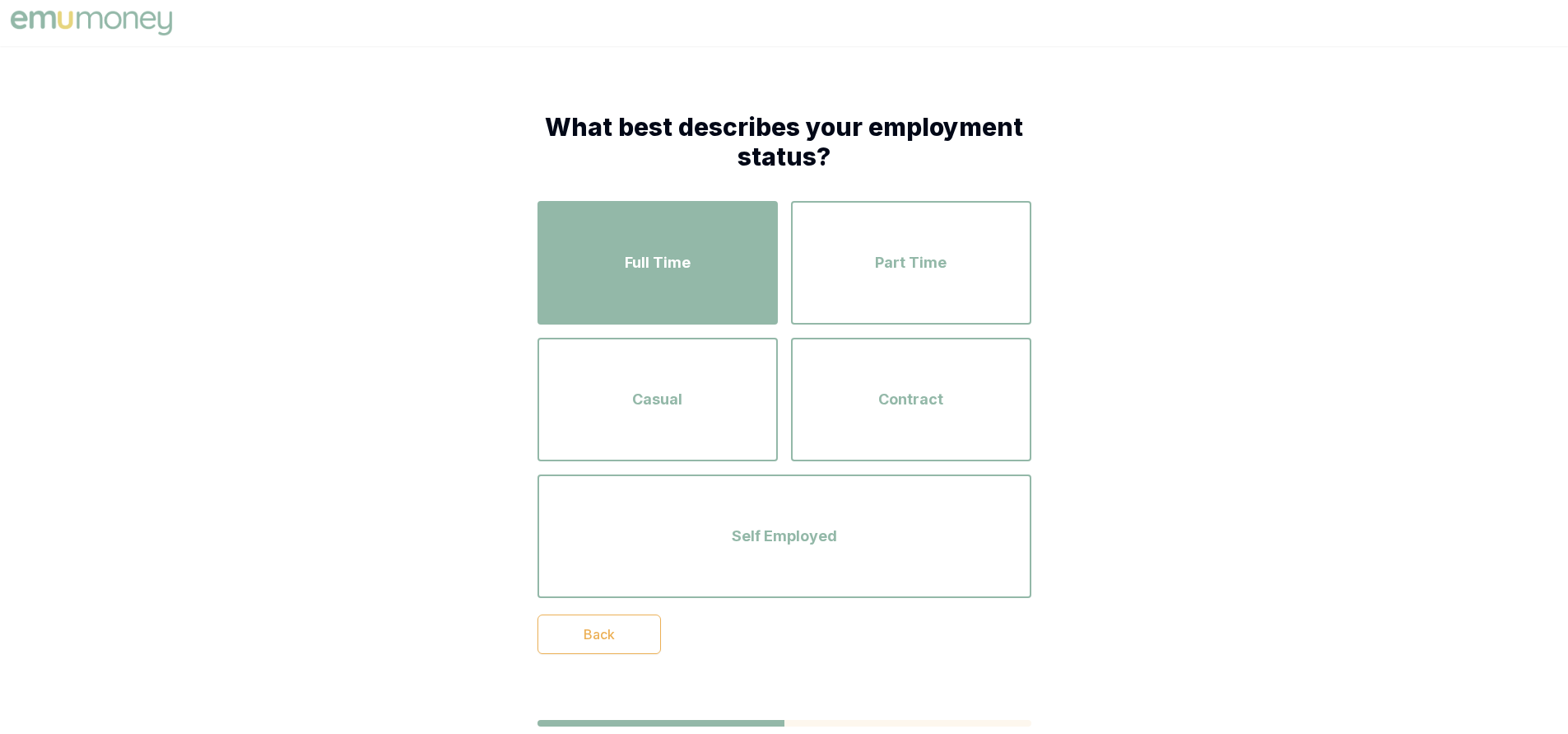
click at [706, 263] on div "Full Time" at bounding box center [658, 262] width 211 height 94
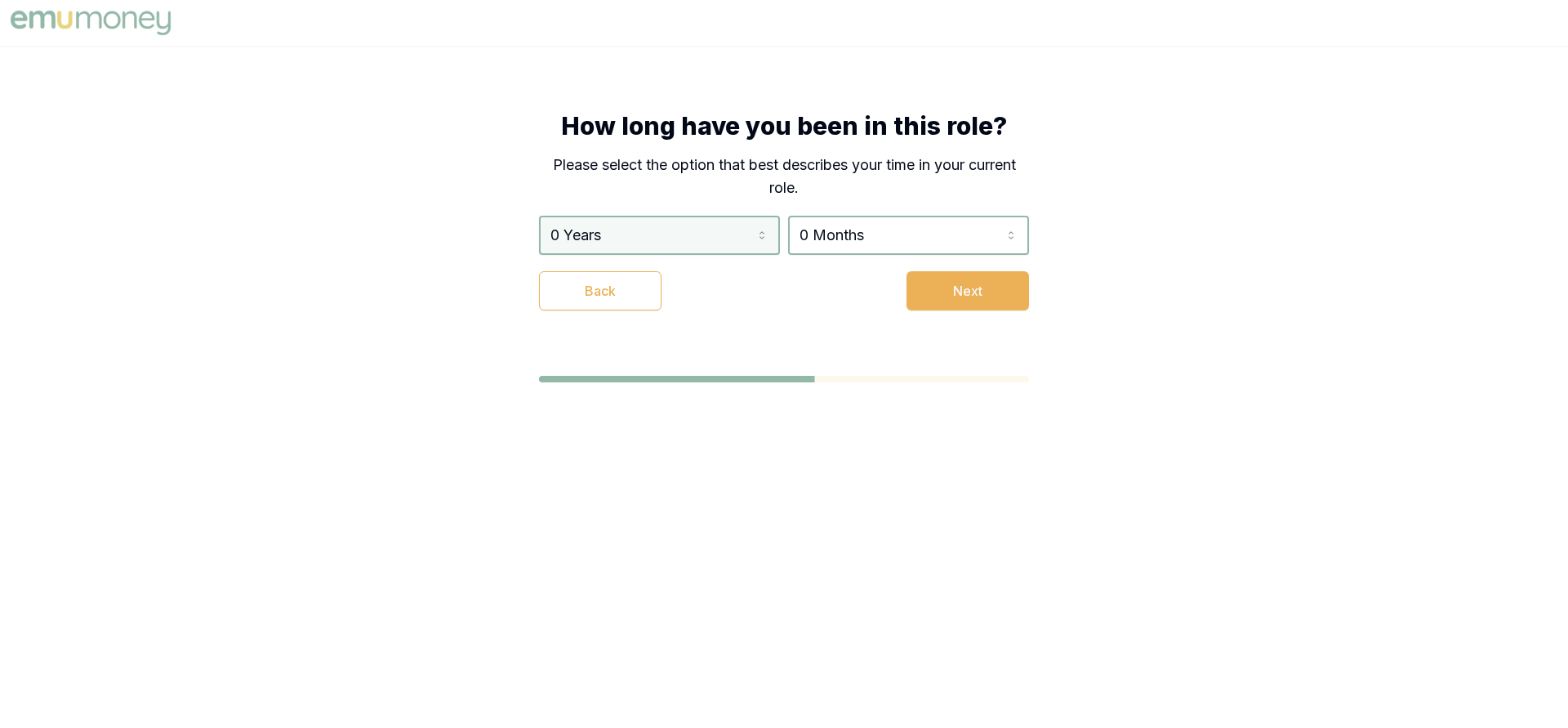
click at [696, 243] on html "How long have you been in this role? Please select the option that best describ…" at bounding box center [784, 364] width 1568 height 728
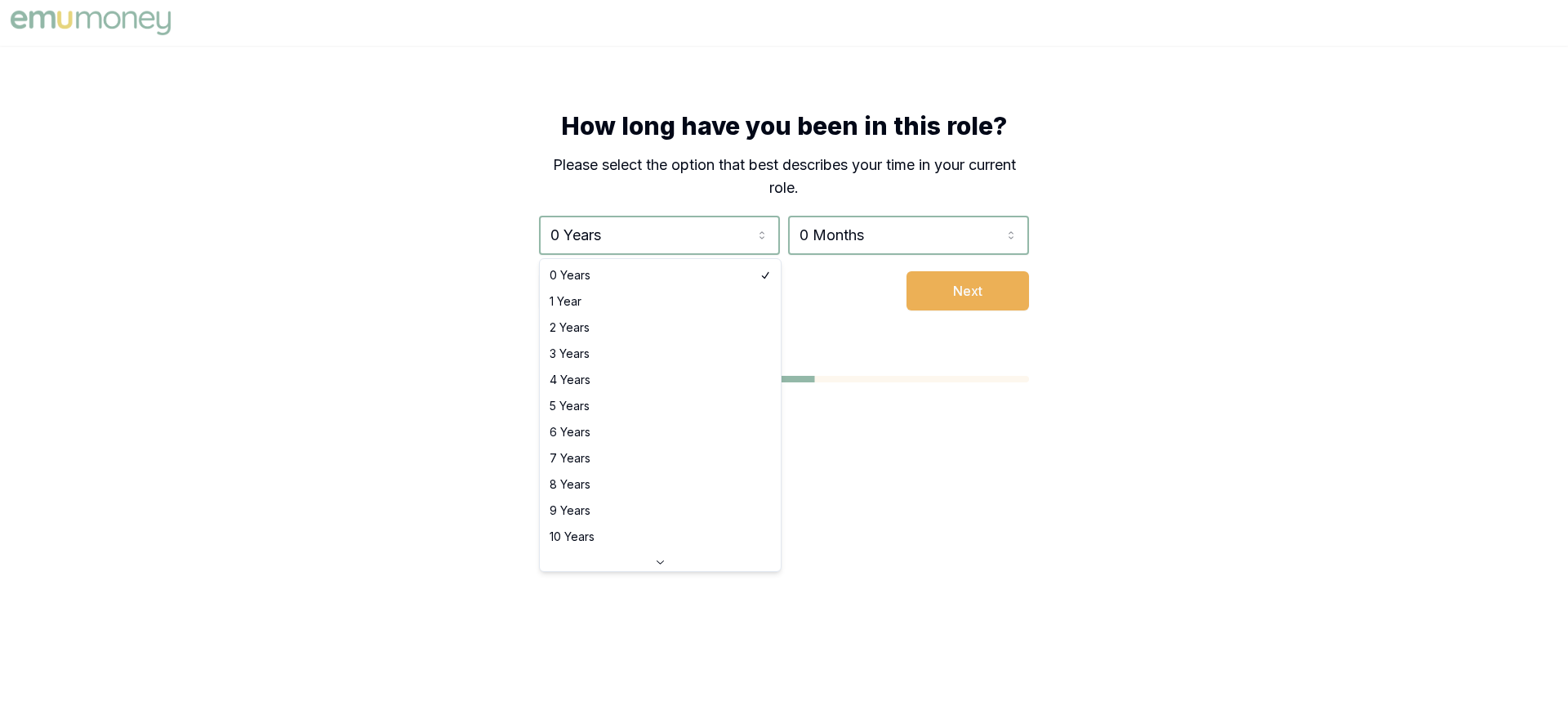
select select "2"
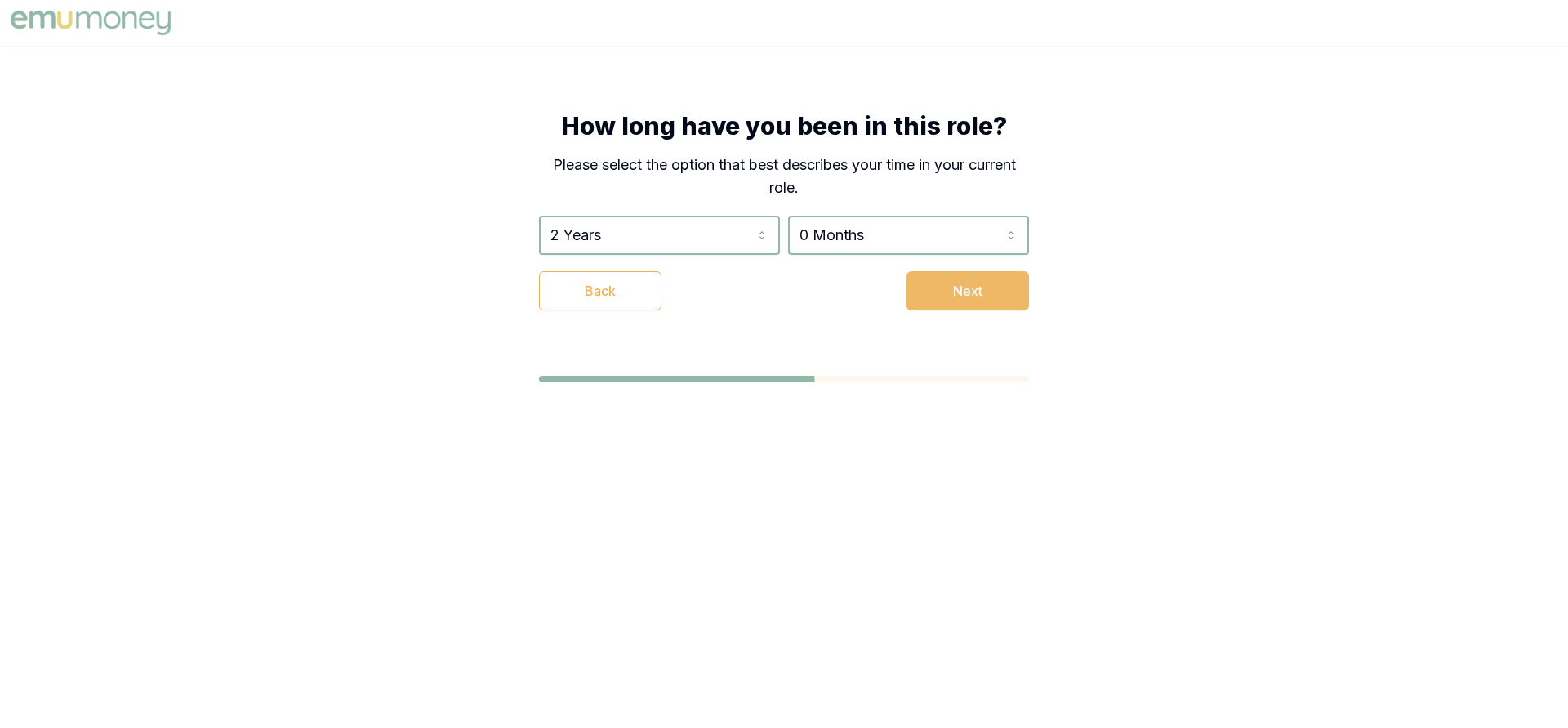
click at [951, 283] on button "Next" at bounding box center [967, 291] width 122 height 39
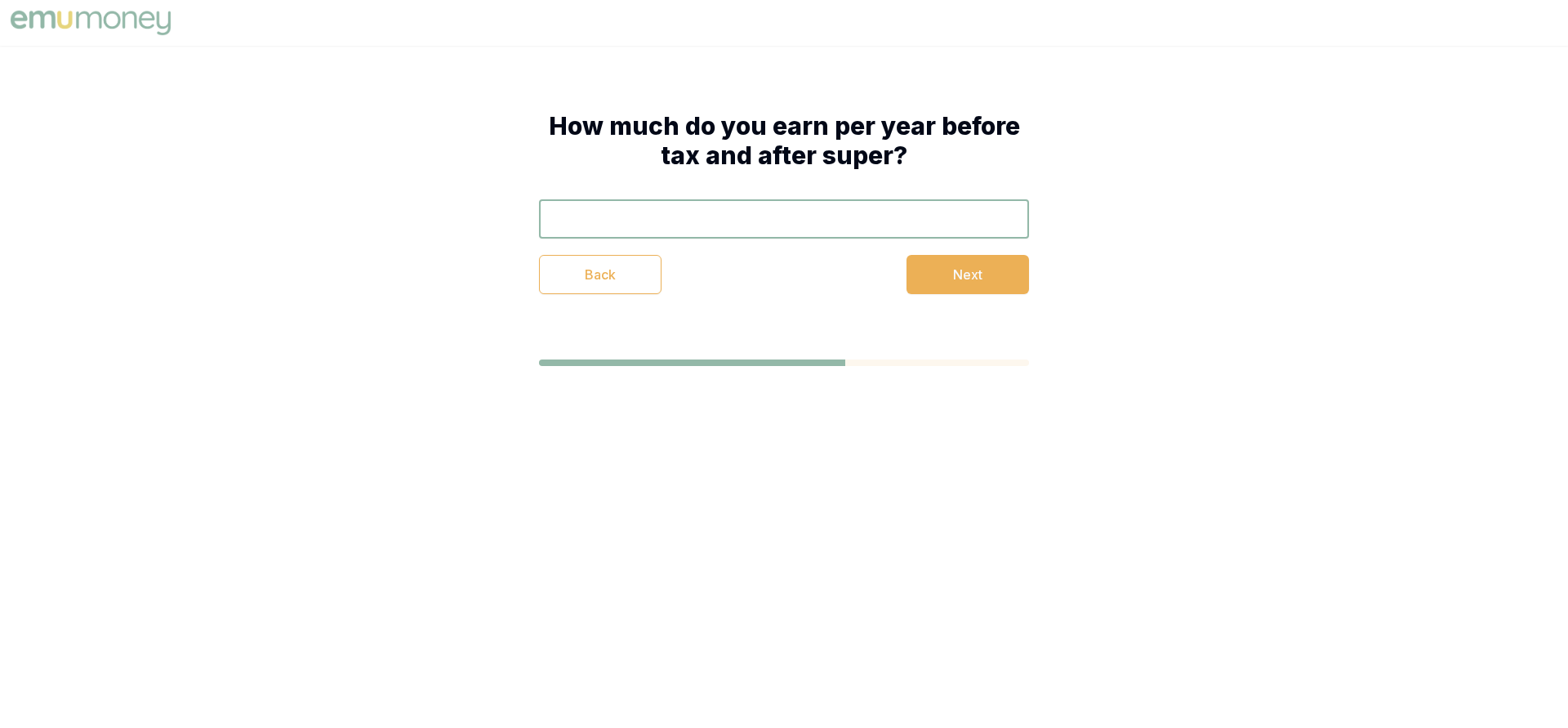
click at [746, 236] on input "text" at bounding box center [784, 219] width 490 height 39
type input "$120,000"
click at [919, 279] on button "Next" at bounding box center [967, 274] width 122 height 39
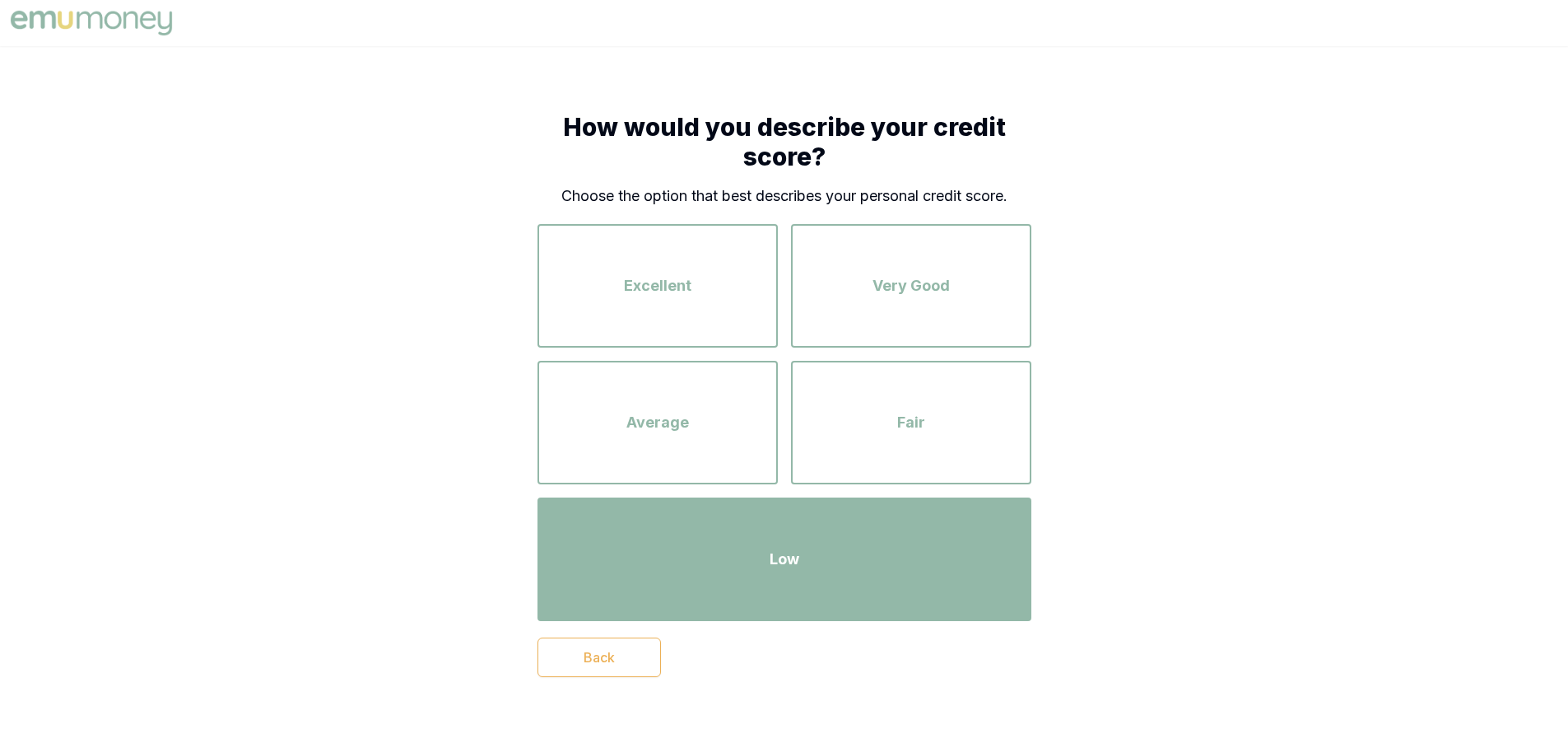
click at [839, 548] on div "Low" at bounding box center [784, 559] width 464 height 94
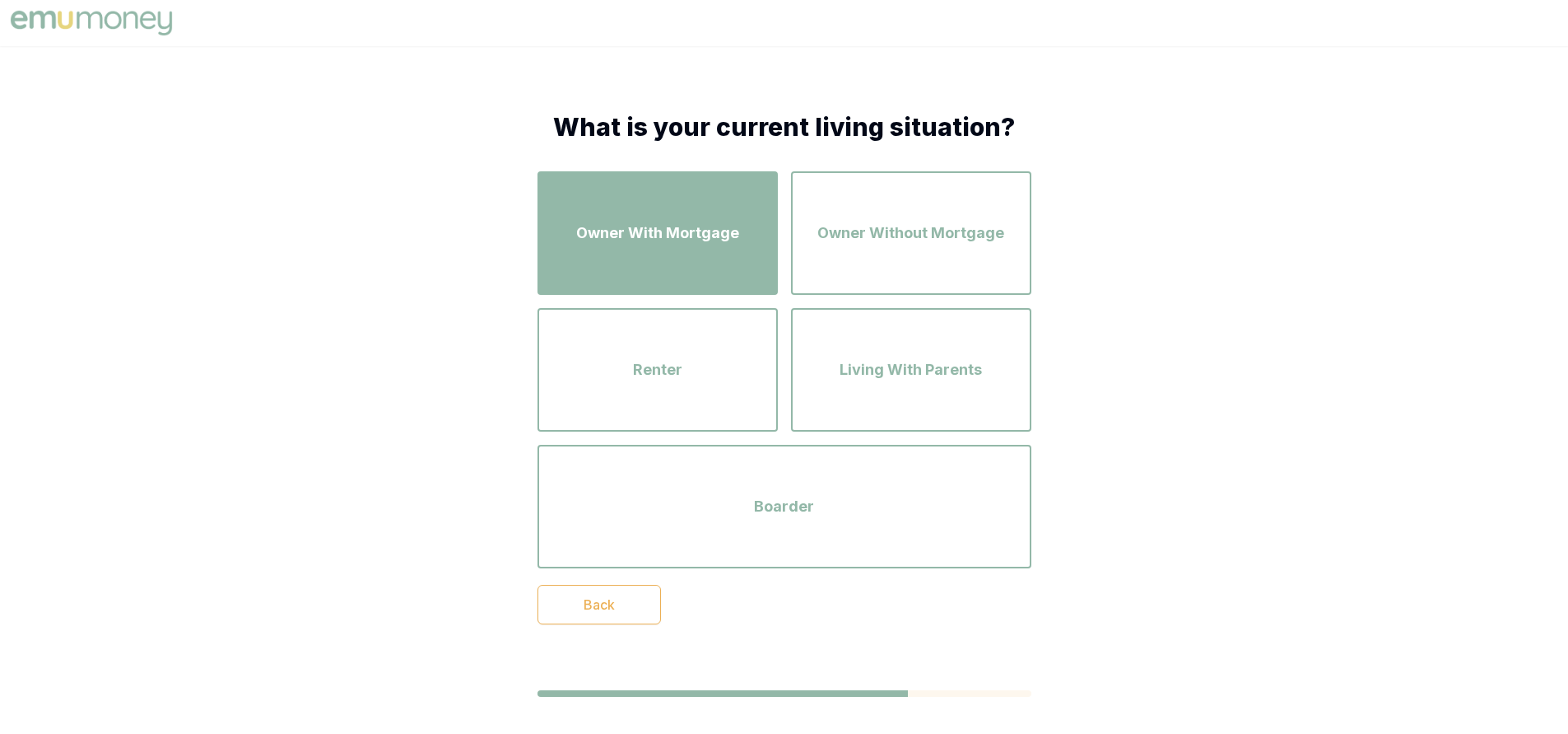
click at [601, 224] on span "Owner With Mortgage" at bounding box center [657, 233] width 163 height 23
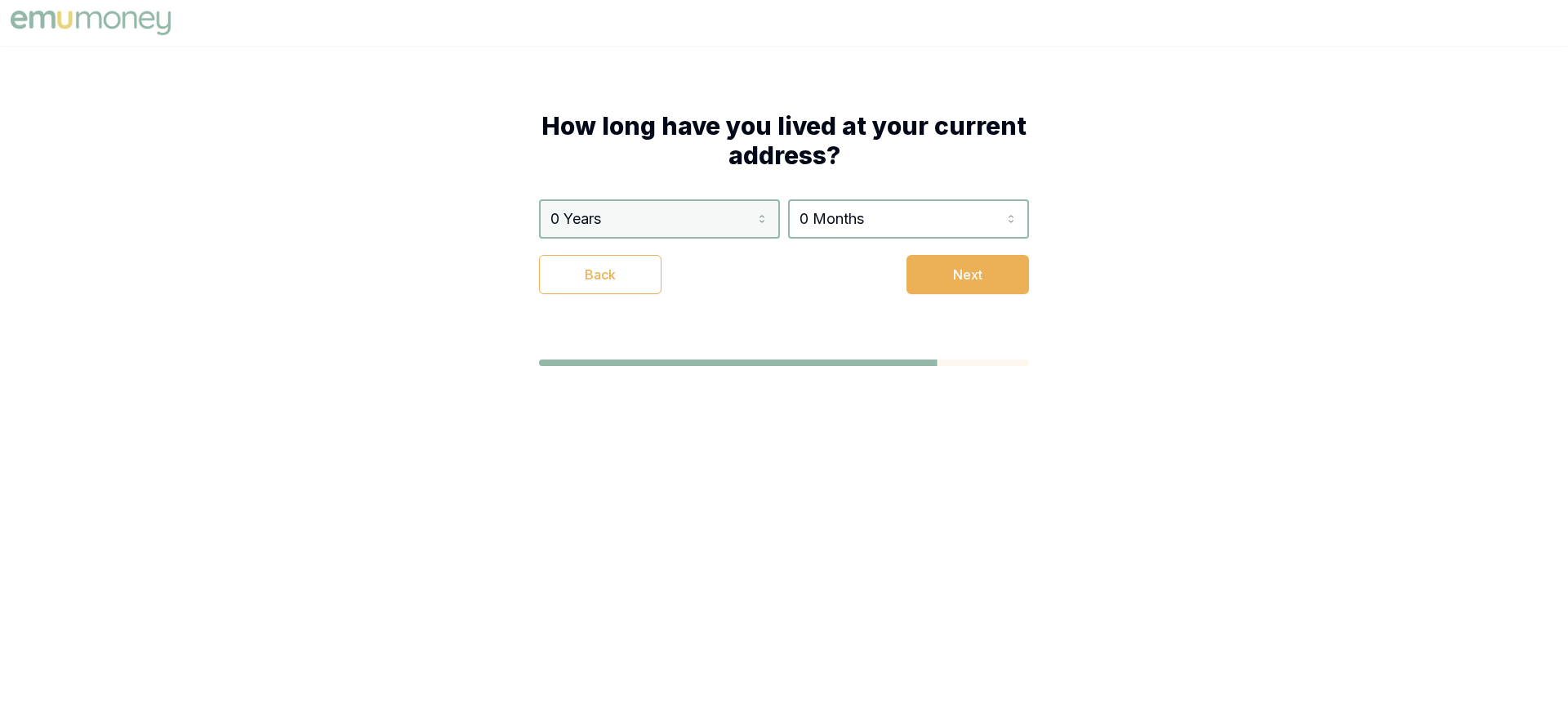
click at [644, 220] on html "How long have you lived at your current address? 0 Years 0 Years 1 Year 2 Years…" at bounding box center [784, 364] width 1568 height 728
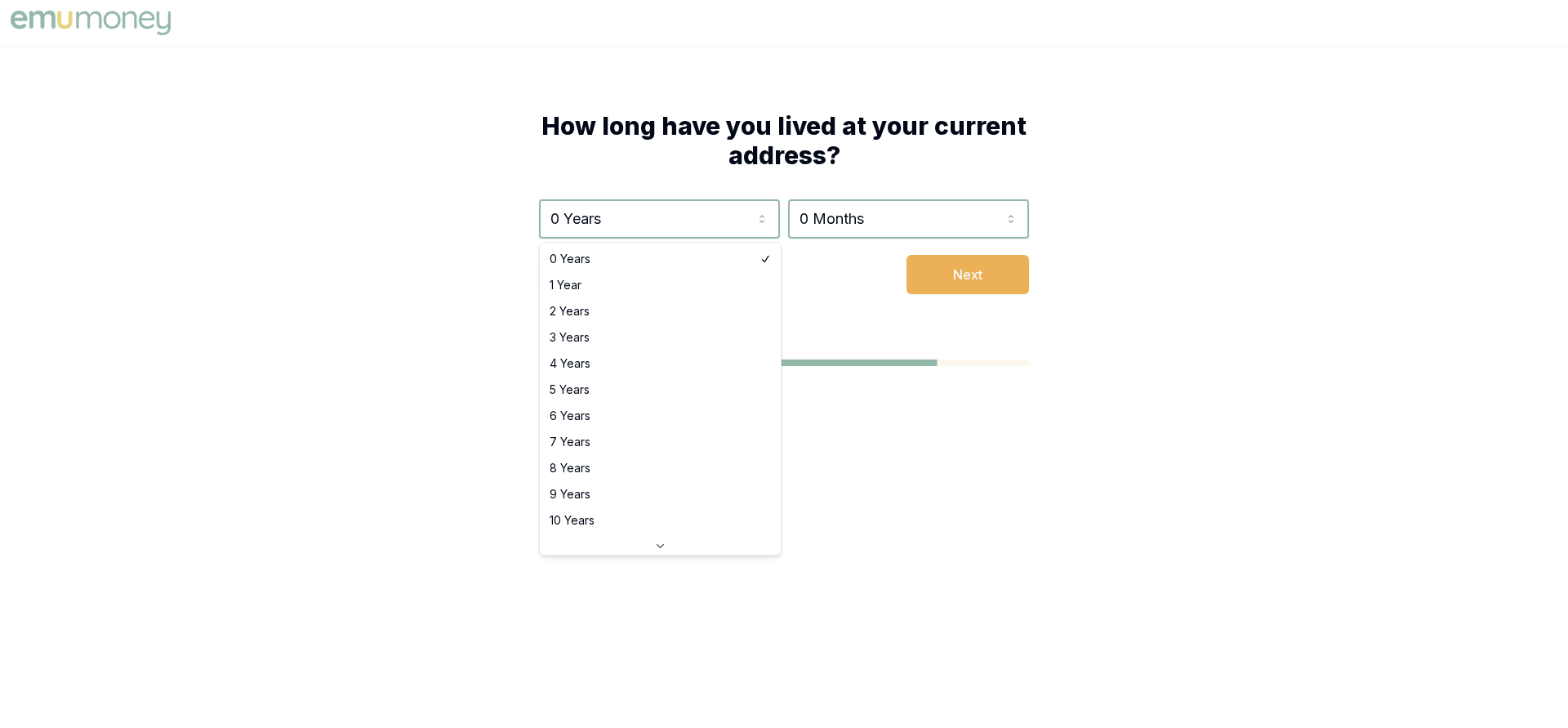
select select "8"
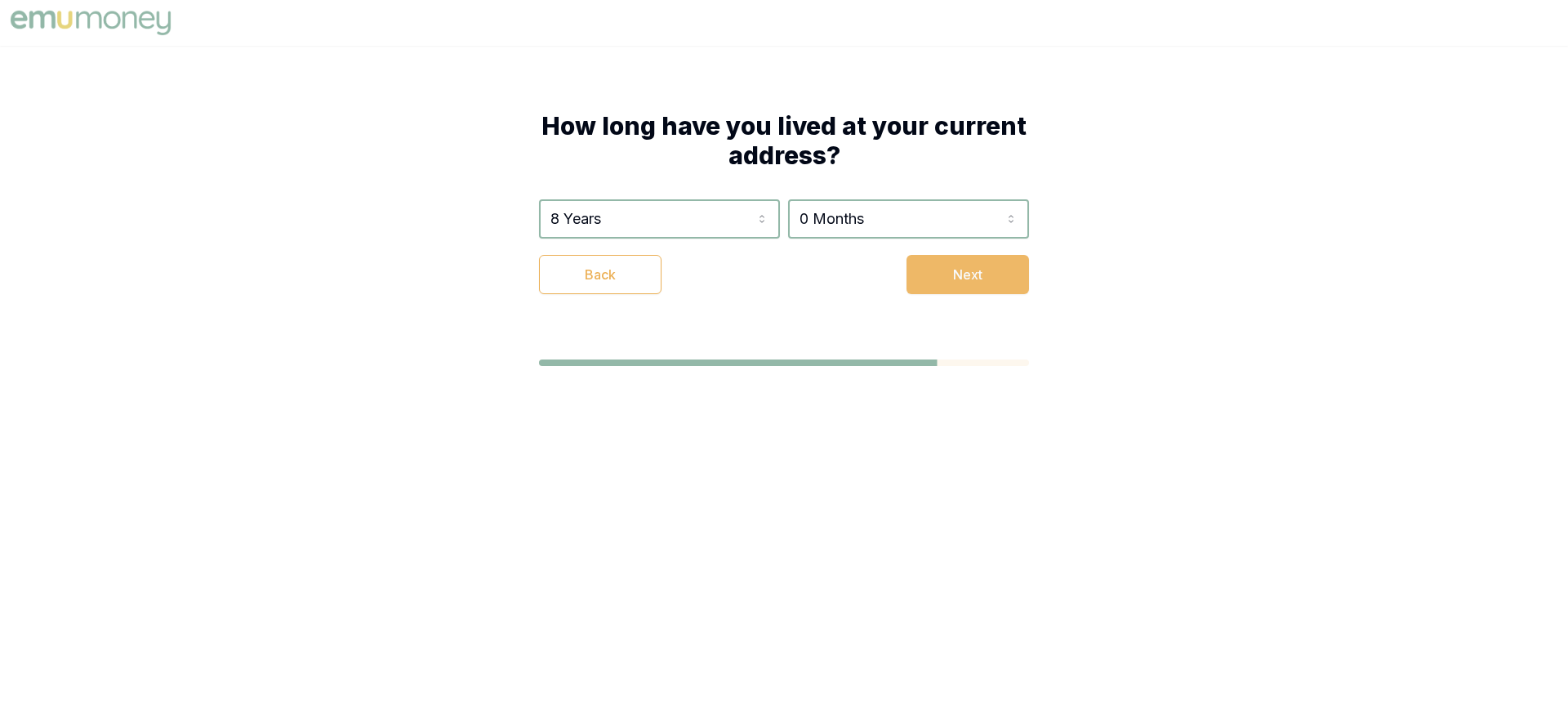
click at [984, 264] on button "Next" at bounding box center [967, 274] width 122 height 39
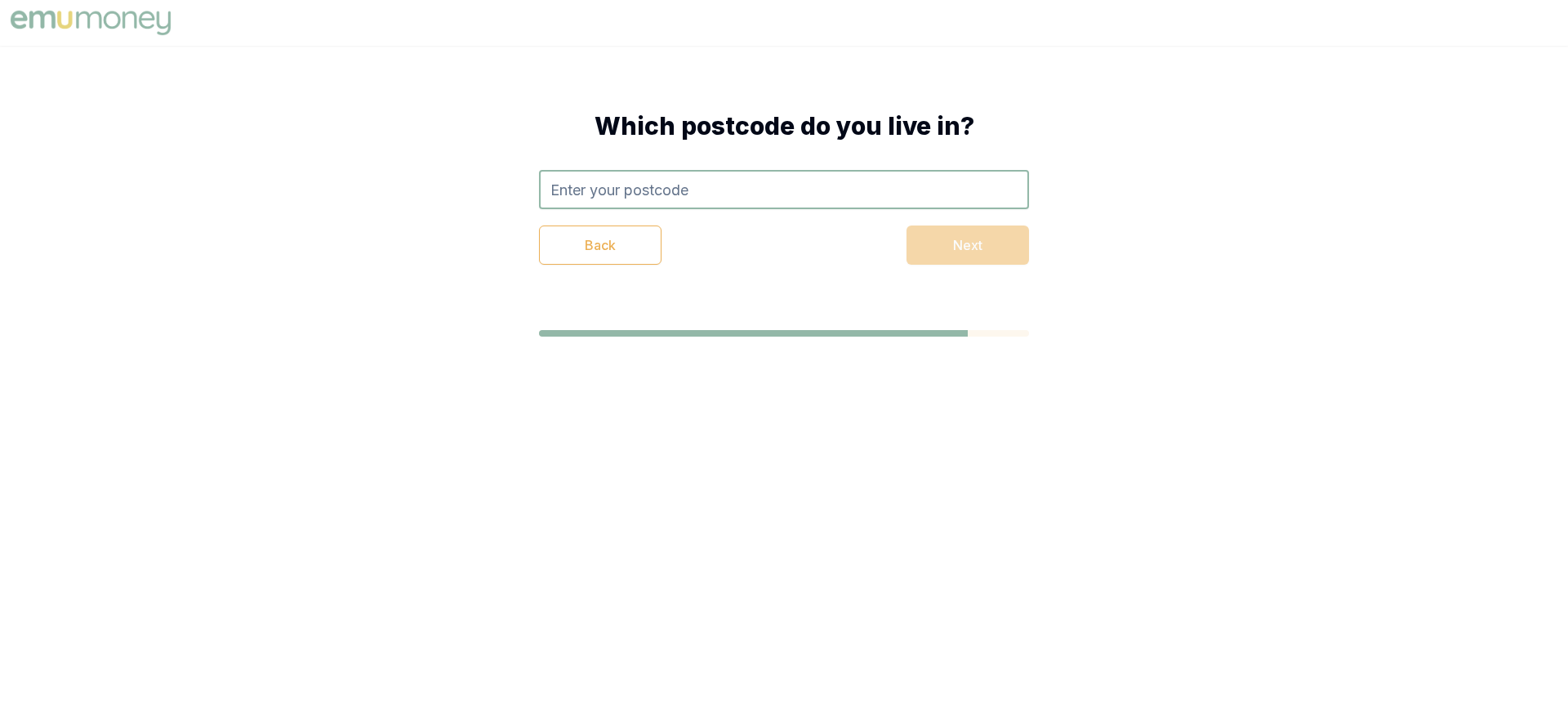
click at [699, 194] on input "text" at bounding box center [784, 190] width 490 height 39
type input "2760"
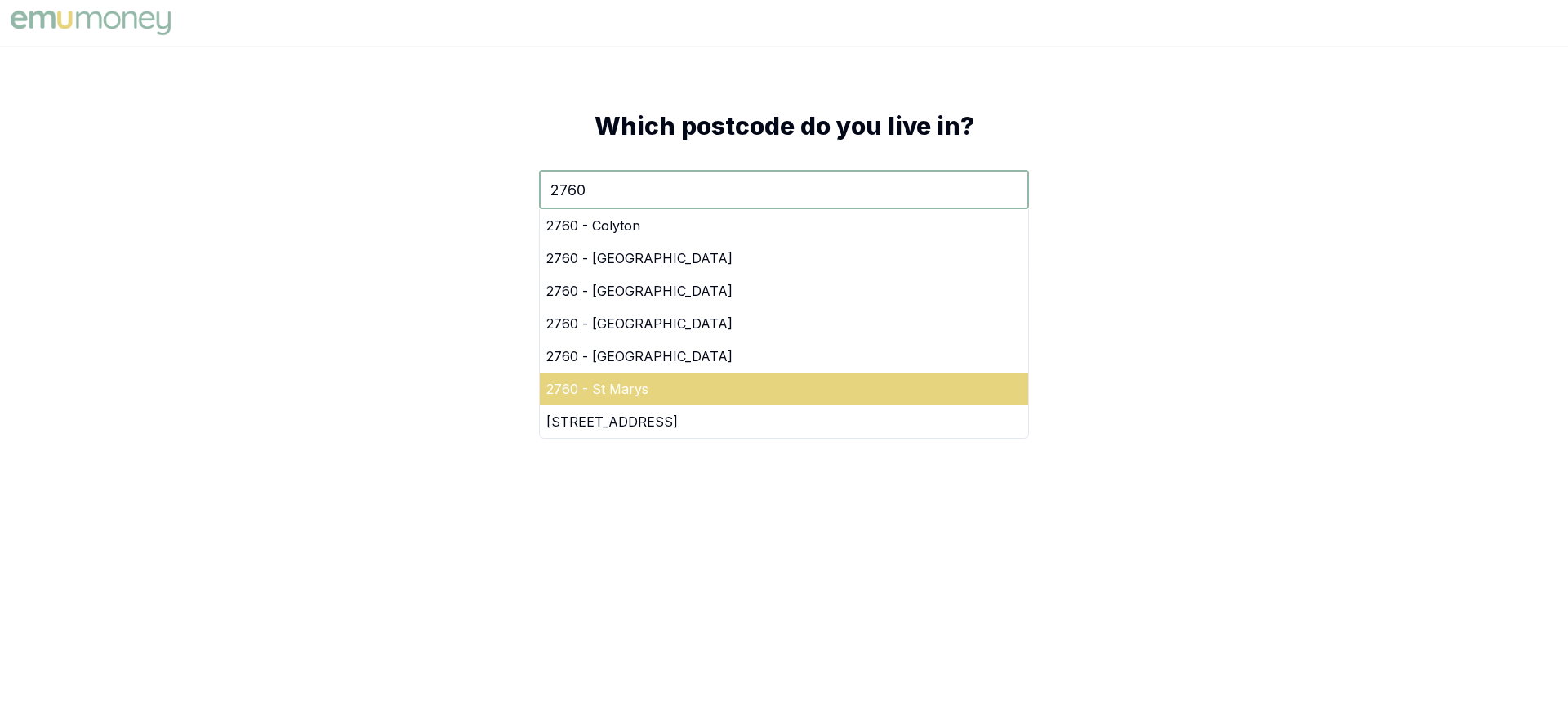
click at [746, 391] on div "2760 - St Marys" at bounding box center [784, 389] width 489 height 32
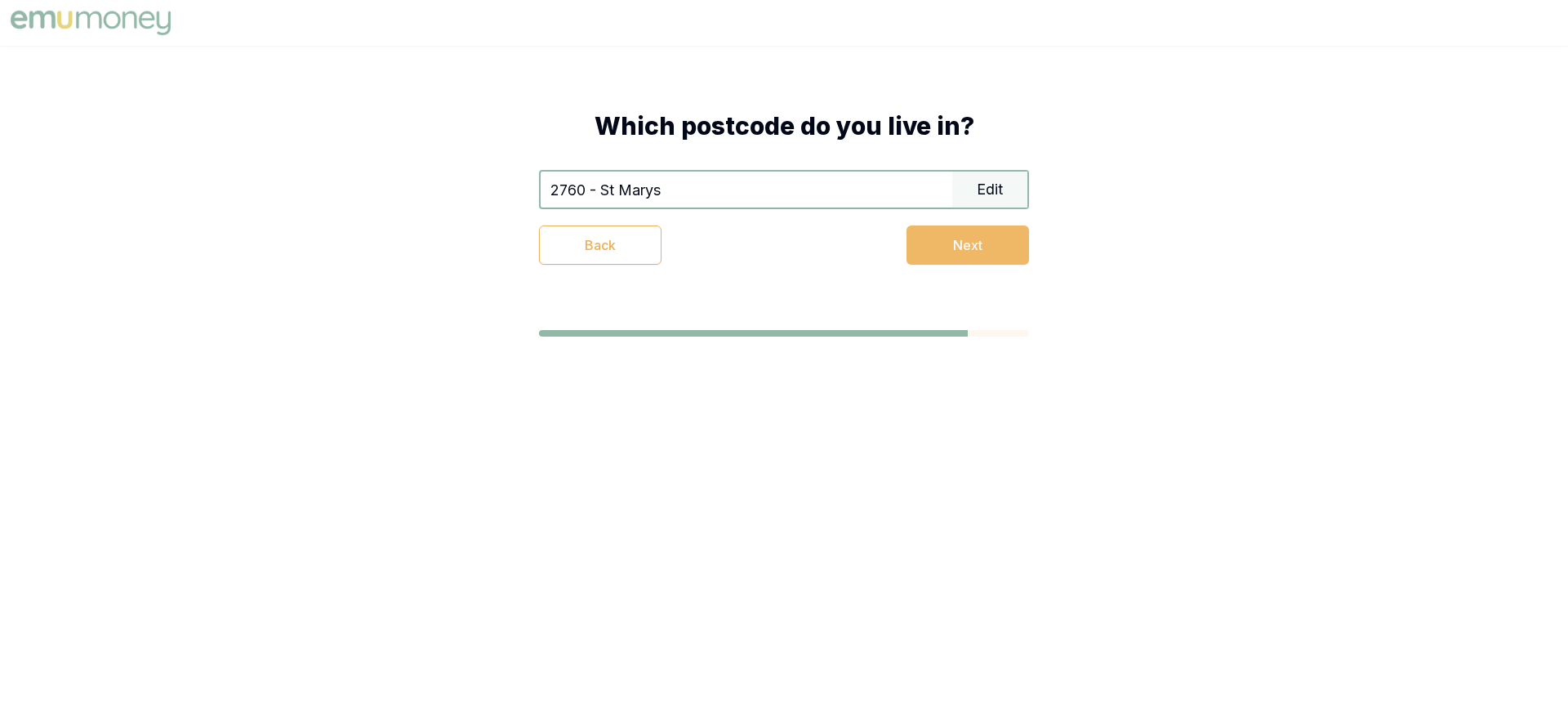
click at [994, 247] on button "Next" at bounding box center [967, 245] width 122 height 39
